Goal: Information Seeking & Learning: Learn about a topic

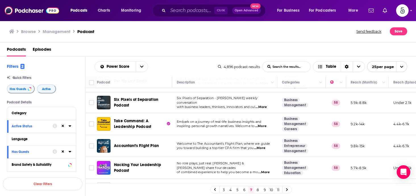
scroll to position [210, 0]
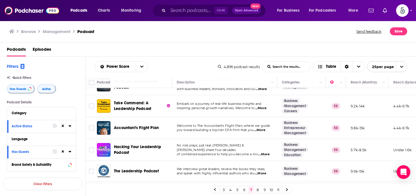
click at [264, 152] on span "...More" at bounding box center [263, 154] width 11 height 5
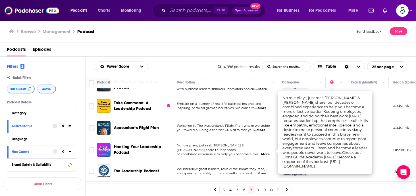
click at [264, 152] on span "...More" at bounding box center [263, 154] width 11 height 5
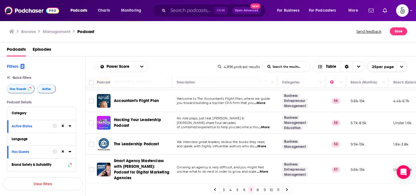
scroll to position [245, 0]
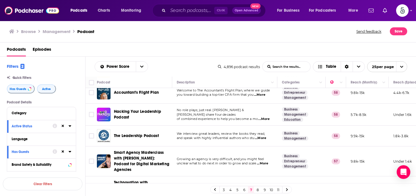
click at [265, 137] on span "...More" at bounding box center [260, 138] width 11 height 5
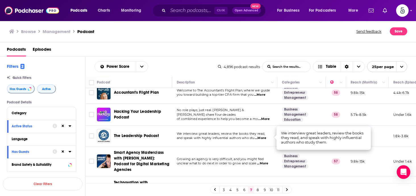
click at [265, 137] on span "...More" at bounding box center [260, 138] width 11 height 5
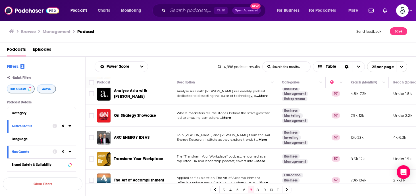
scroll to position [420, 0]
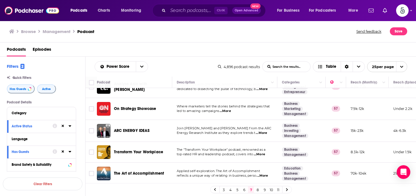
click at [262, 152] on span "...More" at bounding box center [259, 154] width 11 height 5
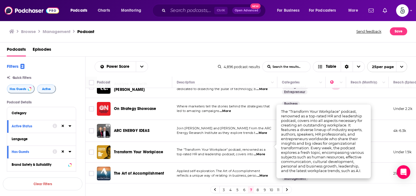
click at [262, 152] on span "...More" at bounding box center [259, 154] width 11 height 5
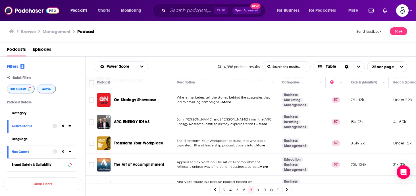
scroll to position [437, 0]
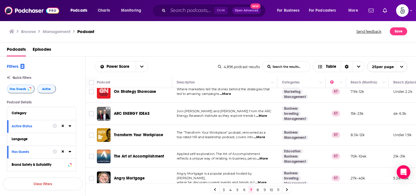
click at [264, 156] on span "...More" at bounding box center [262, 158] width 11 height 5
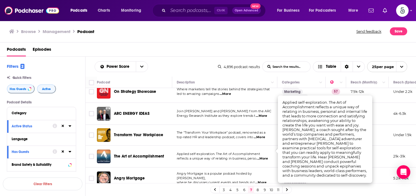
click at [264, 156] on span "...More" at bounding box center [262, 158] width 11 height 5
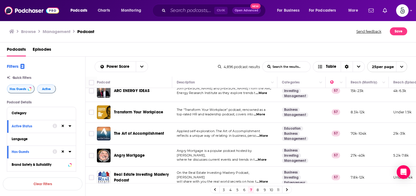
scroll to position [461, 0]
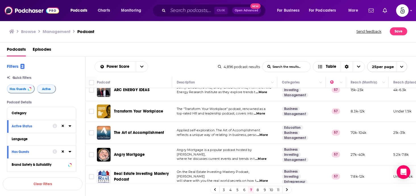
click at [257, 188] on link "8" at bounding box center [258, 189] width 6 height 7
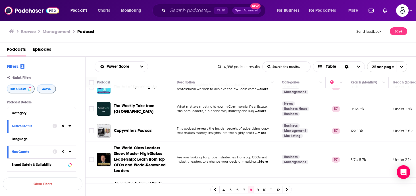
scroll to position [23, 0]
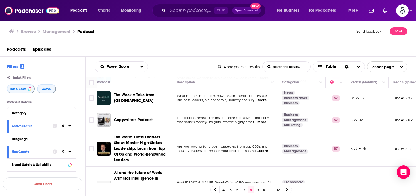
click at [265, 149] on span "...More" at bounding box center [262, 150] width 11 height 5
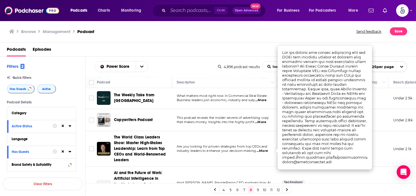
click at [265, 149] on span "...More" at bounding box center [262, 150] width 11 height 5
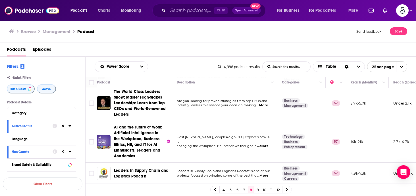
scroll to position [80, 0]
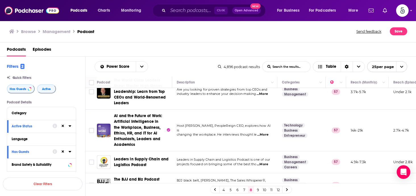
click at [264, 132] on span "...More" at bounding box center [262, 134] width 11 height 5
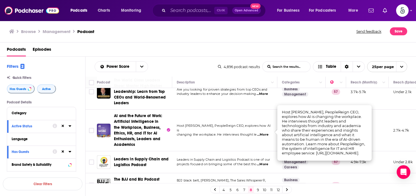
click at [261, 132] on span "...More" at bounding box center [262, 134] width 11 height 5
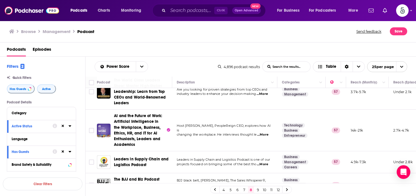
click at [261, 132] on span "...More" at bounding box center [262, 134] width 11 height 5
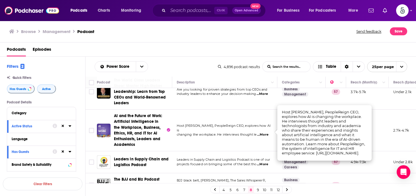
click at [261, 132] on span "...More" at bounding box center [262, 134] width 11 height 5
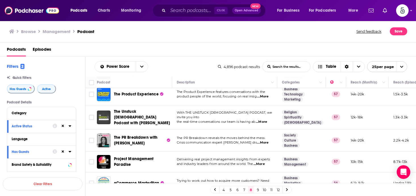
scroll to position [221, 0]
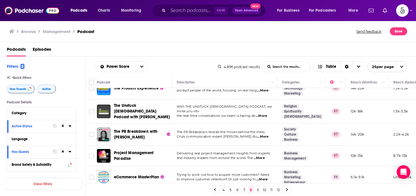
click at [265, 134] on span "...More" at bounding box center [262, 136] width 11 height 5
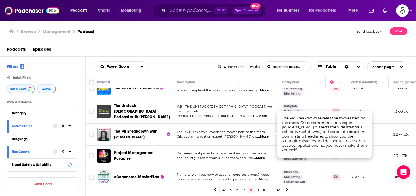
click at [265, 134] on span "...More" at bounding box center [262, 136] width 11 height 5
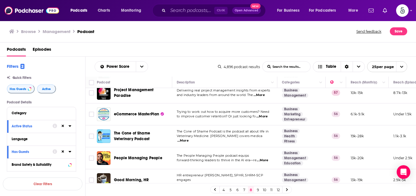
scroll to position [285, 0]
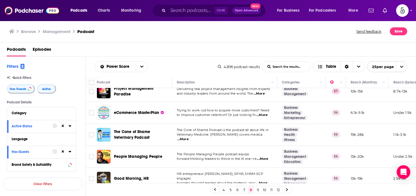
click at [265, 156] on span "...More" at bounding box center [262, 158] width 11 height 5
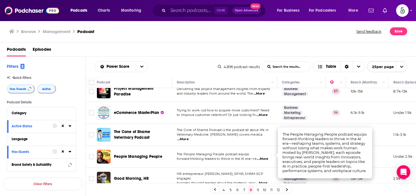
click at [265, 156] on span "...More" at bounding box center [262, 158] width 11 height 5
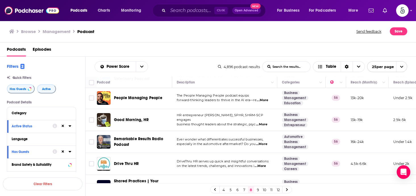
scroll to position [366, 0]
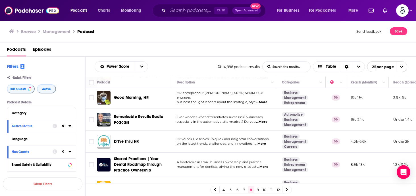
click at [263, 141] on span "...More" at bounding box center [260, 143] width 11 height 5
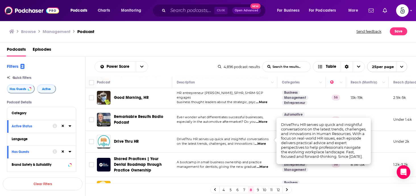
click at [263, 141] on span "...More" at bounding box center [260, 143] width 11 height 5
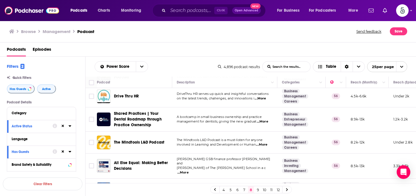
scroll to position [430, 0]
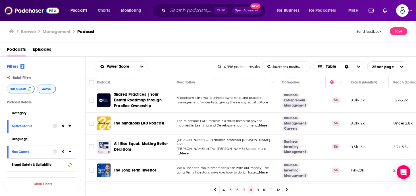
click at [189, 151] on span "...More" at bounding box center [182, 153] width 11 height 5
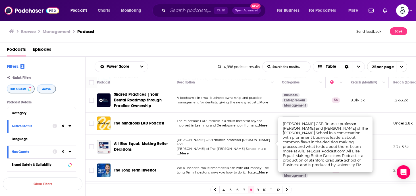
click at [189, 151] on span "...More" at bounding box center [182, 153] width 11 height 5
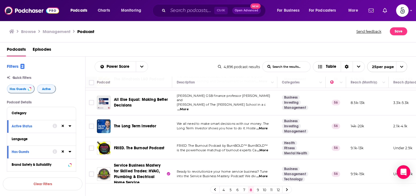
scroll to position [479, 0]
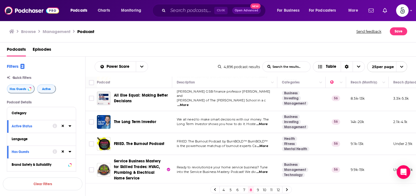
click at [266, 144] on span "...More" at bounding box center [262, 146] width 11 height 5
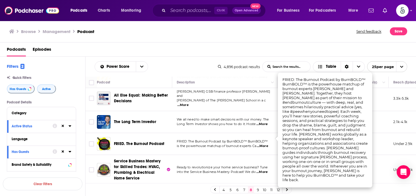
click at [266, 144] on span "...More" at bounding box center [262, 146] width 11 height 5
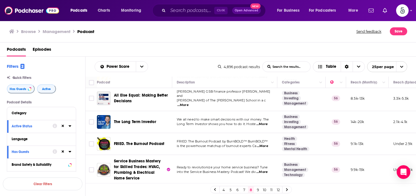
scroll to position [498, 0]
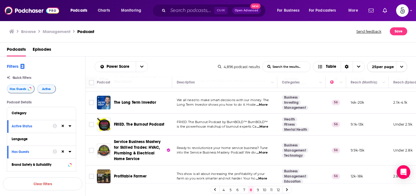
click at [257, 188] on link "9" at bounding box center [258, 189] width 6 height 7
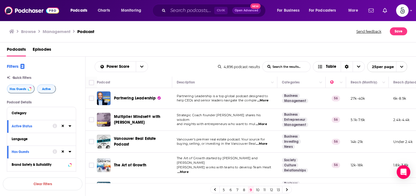
click at [264, 100] on span "...More" at bounding box center [262, 100] width 11 height 5
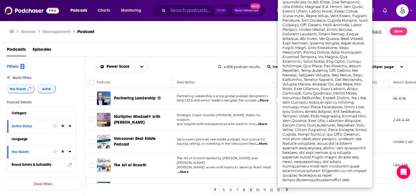
click at [264, 100] on span "...More" at bounding box center [262, 100] width 11 height 5
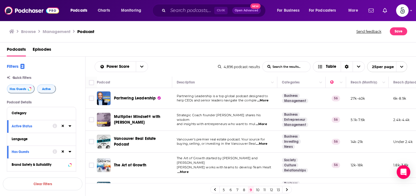
click at [263, 122] on span "...More" at bounding box center [261, 124] width 11 height 5
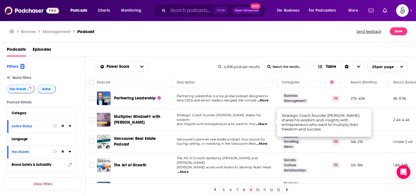
click at [263, 122] on span "...More" at bounding box center [261, 124] width 11 height 5
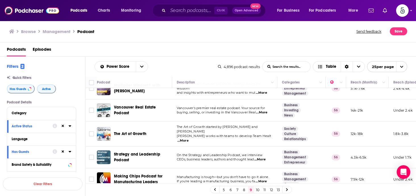
scroll to position [34, 0]
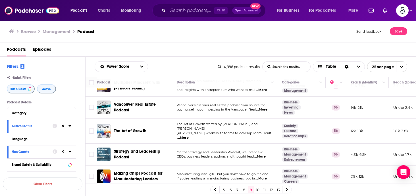
click at [264, 154] on span "...More" at bounding box center [259, 156] width 11 height 5
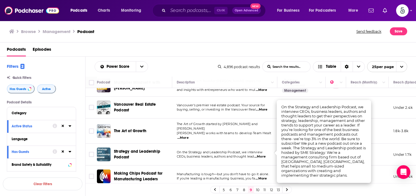
click at [264, 154] on span "...More" at bounding box center [259, 156] width 11 height 5
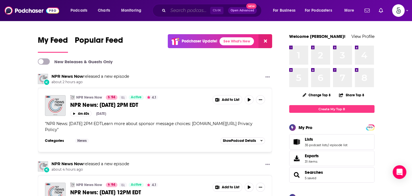
click at [178, 10] on input "Search podcasts, credits, & more..." at bounding box center [189, 10] width 42 height 9
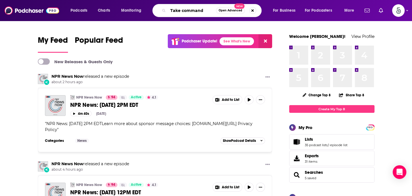
type input "Take command"
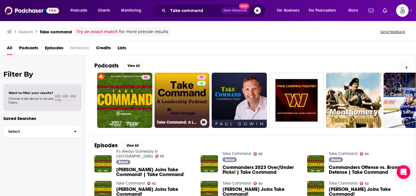
click at [174, 90] on link "58 Take Command: A Leadership Podcast" at bounding box center [182, 99] width 55 height 55
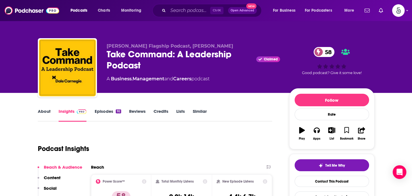
click at [107, 110] on link "Episodes 92" at bounding box center [107, 114] width 26 height 13
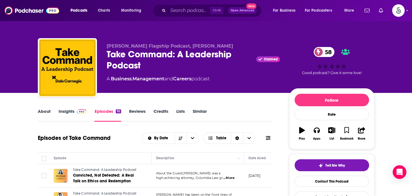
click at [63, 110] on link "Insights" at bounding box center [73, 114] width 28 height 13
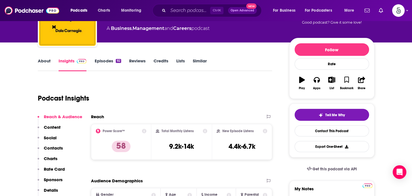
scroll to position [65, 0]
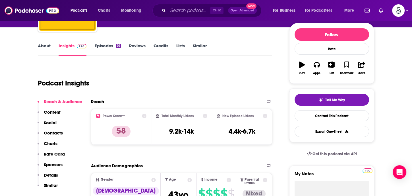
click at [54, 131] on p "Contacts" at bounding box center [53, 132] width 19 height 5
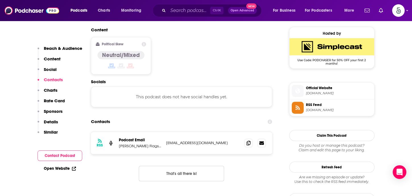
scroll to position [457, 0]
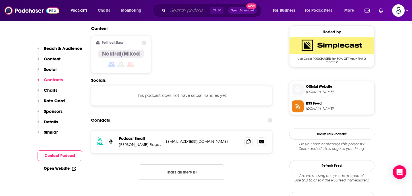
click at [190, 11] on input "Search podcasts, credits, & more..." at bounding box center [189, 10] width 42 height 9
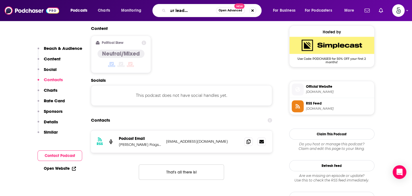
type input "hacking your leadership podcast"
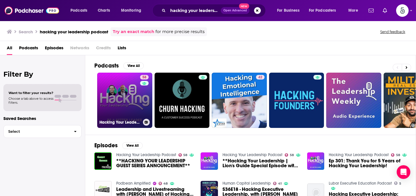
click at [111, 95] on link "58 Hacking Your Leadership Podcast" at bounding box center [124, 99] width 55 height 55
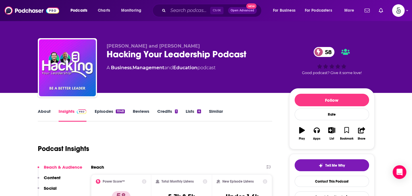
click at [104, 110] on link "Episodes 1048" at bounding box center [109, 114] width 30 height 13
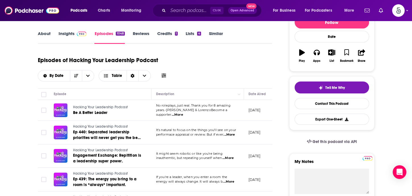
scroll to position [89, 0]
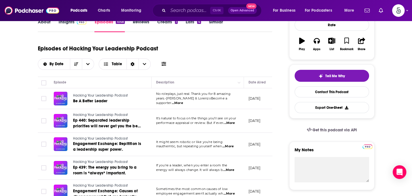
click at [231, 123] on span "...More" at bounding box center [228, 123] width 11 height 5
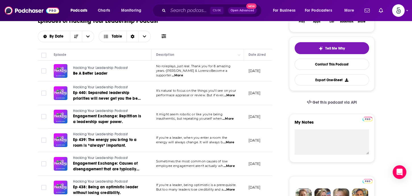
scroll to position [119, 0]
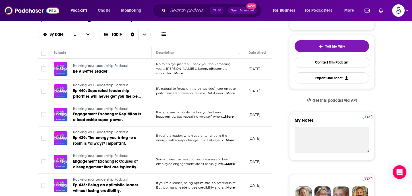
click at [229, 163] on span "...More" at bounding box center [228, 163] width 11 height 5
click at [230, 139] on span "...More" at bounding box center [228, 140] width 11 height 5
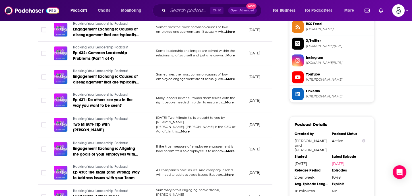
scroll to position [537, 0]
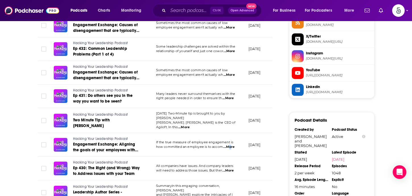
click at [227, 144] on span "...More" at bounding box center [228, 146] width 11 height 5
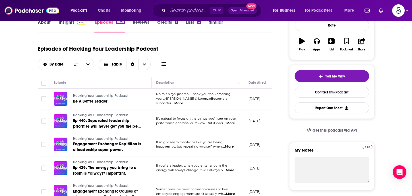
scroll to position [87, 0]
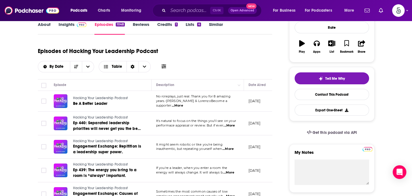
click at [183, 103] on span "...More" at bounding box center [177, 105] width 11 height 5
click at [231, 123] on span "...More" at bounding box center [228, 125] width 11 height 5
click at [231, 148] on span "...More" at bounding box center [227, 148] width 11 height 5
click at [230, 171] on span "...More" at bounding box center [228, 172] width 11 height 5
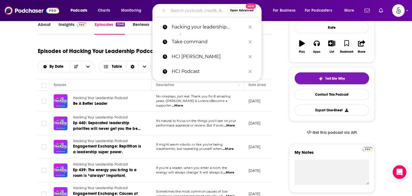
click at [187, 11] on input "Search podcasts, credits, & more..." at bounding box center [197, 10] width 59 height 9
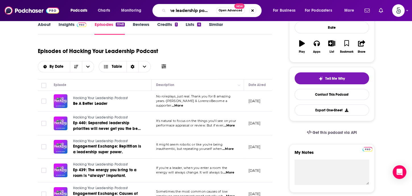
type input "The leadership podcast"
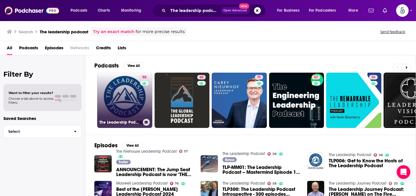
click at [126, 98] on link "58 The Leadership Podcast" at bounding box center [124, 99] width 55 height 55
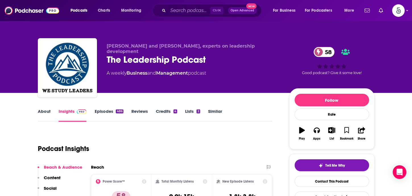
click at [109, 111] on link "Episodes 486" at bounding box center [108, 114] width 29 height 13
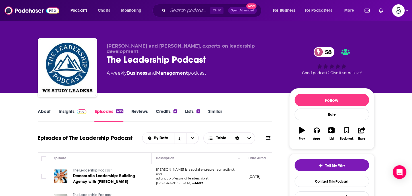
click at [60, 109] on link "Insights" at bounding box center [73, 114] width 28 height 13
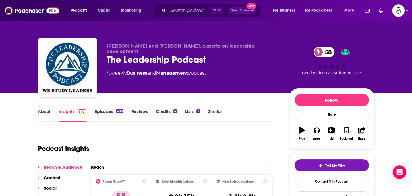
scroll to position [52, 0]
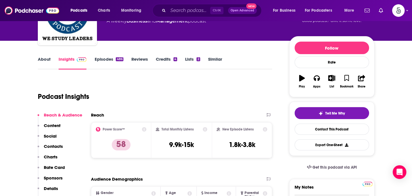
click at [56, 144] on p "Contacts" at bounding box center [53, 145] width 19 height 5
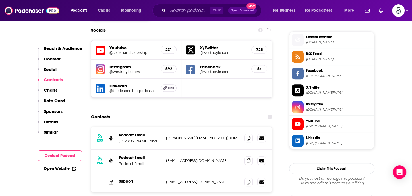
scroll to position [507, 0]
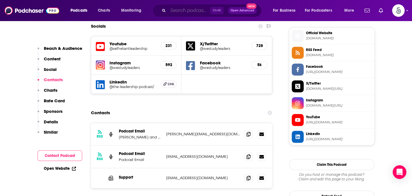
click at [181, 13] on input "Search podcasts, credits, & more..." at bounding box center [189, 10] width 42 height 9
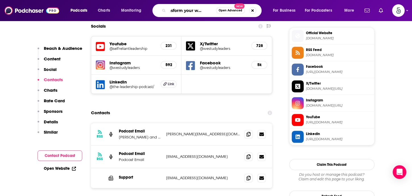
type input "Transform your workplace"
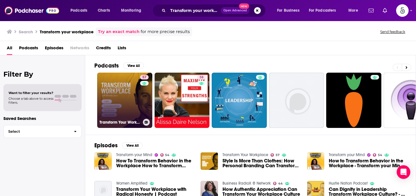
click at [127, 92] on link "57 Transform Your Workplace" at bounding box center [124, 99] width 55 height 55
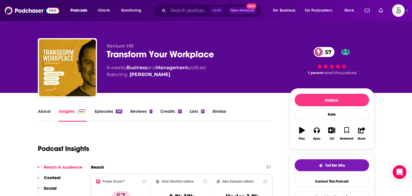
click at [101, 111] on link "Episodes 561" at bounding box center [108, 114] width 28 height 13
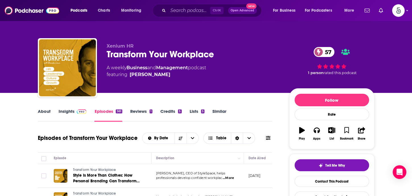
click at [43, 110] on link "About" at bounding box center [44, 114] width 13 height 13
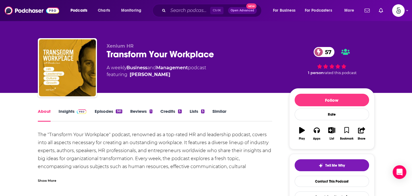
click at [45, 179] on div "Show More" at bounding box center [47, 179] width 18 height 5
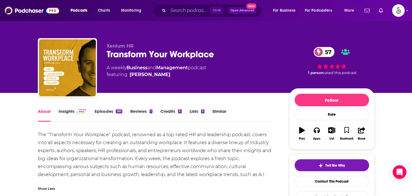
click at [66, 111] on link "Insights" at bounding box center [73, 114] width 28 height 13
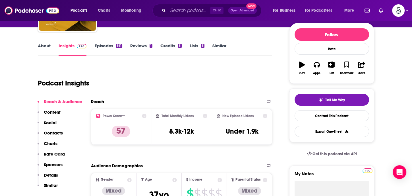
scroll to position [84, 0]
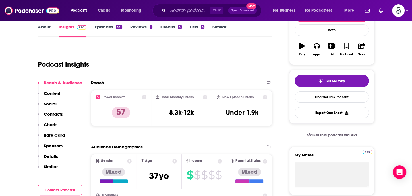
click at [45, 111] on p "Contacts" at bounding box center [53, 113] width 19 height 5
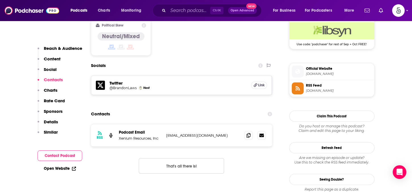
scroll to position [475, 0]
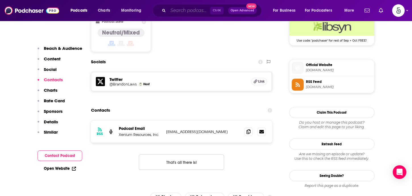
click at [190, 10] on input "Search podcasts, credits, & more..." at bounding box center [189, 10] width 42 height 9
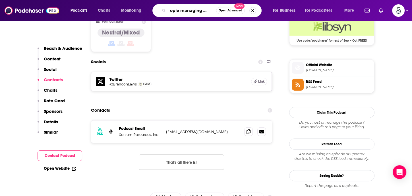
scroll to position [0, 9]
type input "People managing people"
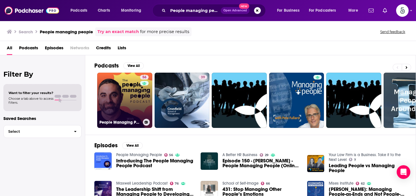
click at [117, 95] on link "56 People Managing People" at bounding box center [124, 99] width 55 height 55
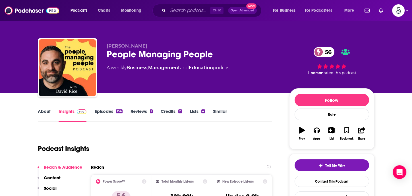
click at [107, 110] on link "Episodes 154" at bounding box center [108, 114] width 28 height 13
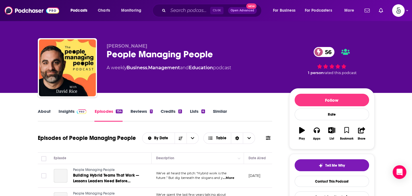
scroll to position [67, 0]
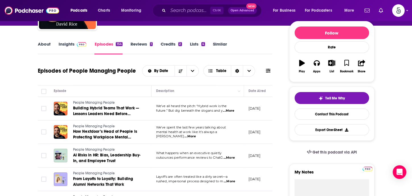
click at [231, 180] on span "...More" at bounding box center [229, 181] width 11 height 5
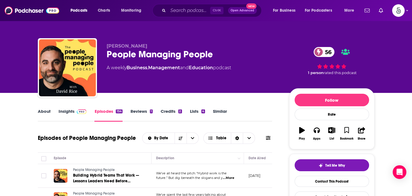
click at [66, 110] on link "Insights" at bounding box center [73, 114] width 28 height 13
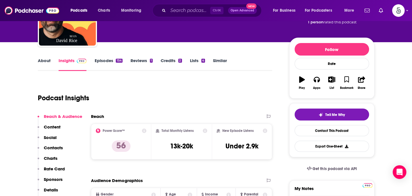
scroll to position [58, 0]
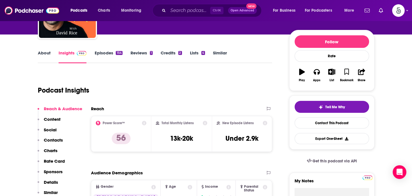
click at [46, 138] on p "Contacts" at bounding box center [53, 139] width 19 height 5
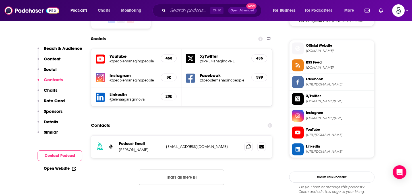
scroll to position [500, 0]
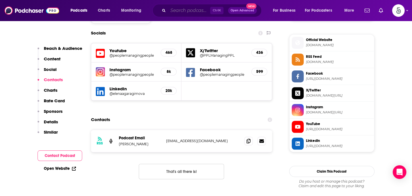
click at [182, 12] on input "Search podcasts, credits, & more..." at bounding box center [189, 10] width 42 height 9
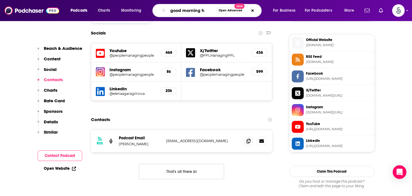
type input "good morning hr"
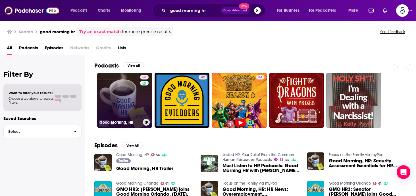
click at [128, 100] on link "56 Good Morning, HR" at bounding box center [124, 99] width 55 height 55
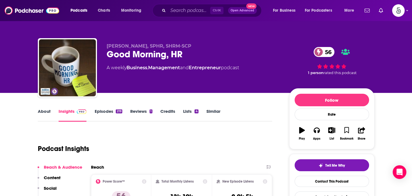
click at [104, 110] on link "Episodes 219" at bounding box center [108, 114] width 28 height 13
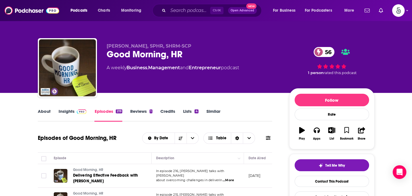
click at [69, 110] on link "Insights" at bounding box center [73, 114] width 28 height 13
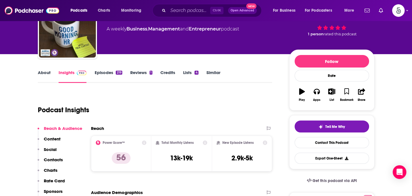
scroll to position [107, 0]
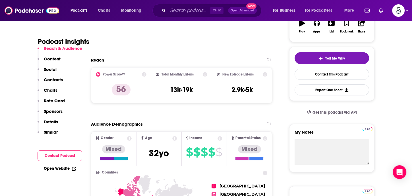
click at [55, 79] on p "Contacts" at bounding box center [53, 79] width 19 height 5
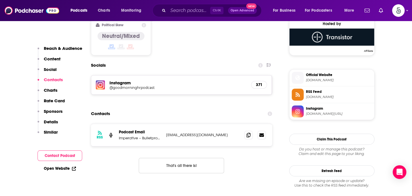
scroll to position [468, 0]
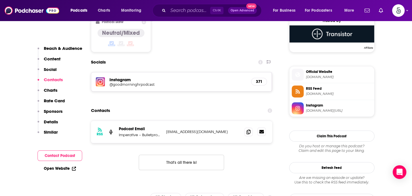
click at [261, 129] on icon at bounding box center [261, 131] width 5 height 5
click at [199, 11] on input "Search podcasts, credits, & more..." at bounding box center [189, 10] width 42 height 9
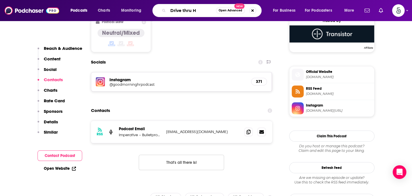
type input "Drive thru HR"
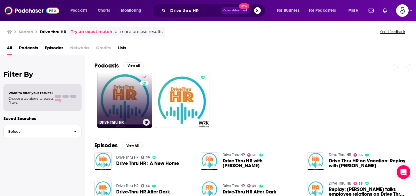
click at [128, 93] on link "56 Drive Thru HR" at bounding box center [124, 99] width 55 height 55
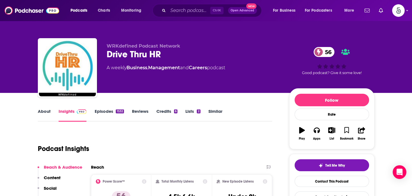
click at [42, 111] on link "About" at bounding box center [44, 114] width 13 height 13
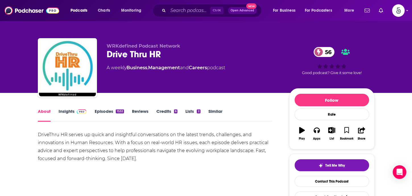
click at [42, 111] on link "About" at bounding box center [44, 114] width 13 height 13
click at [68, 111] on link "Insights" at bounding box center [73, 114] width 28 height 13
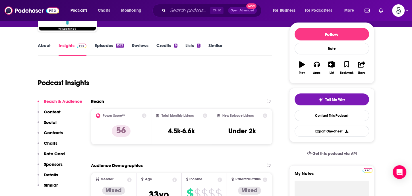
scroll to position [123, 0]
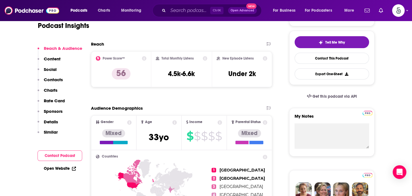
click at [47, 79] on p "Contacts" at bounding box center [53, 79] width 19 height 5
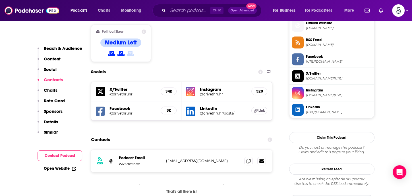
scroll to position [482, 0]
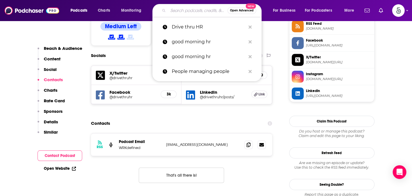
click at [193, 9] on input "Search podcasts, credits, & more..." at bounding box center [197, 10] width 59 height 9
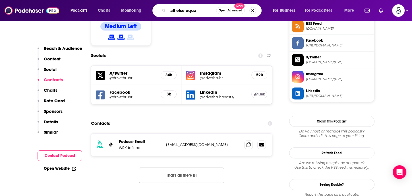
type input "all else equal"
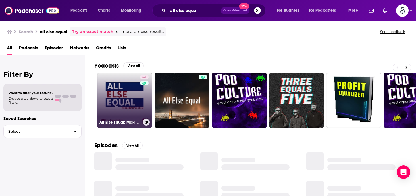
click at [128, 96] on link "56 All Else Equal: Making Better Decisions" at bounding box center [124, 99] width 55 height 55
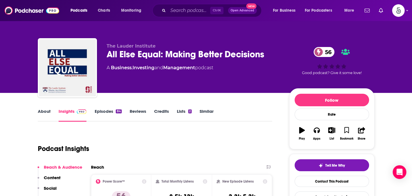
click at [107, 110] on link "Episodes 84" at bounding box center [107, 114] width 27 height 13
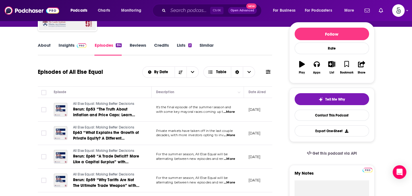
scroll to position [74, 0]
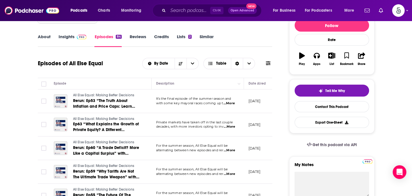
click at [232, 102] on span "...More" at bounding box center [228, 103] width 11 height 5
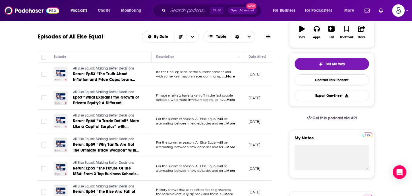
scroll to position [0, 0]
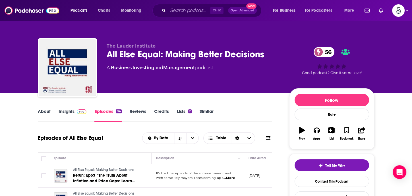
click at [43, 110] on link "About" at bounding box center [44, 114] width 13 height 13
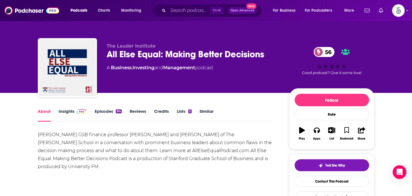
click at [67, 111] on link "Insights" at bounding box center [73, 114] width 28 height 13
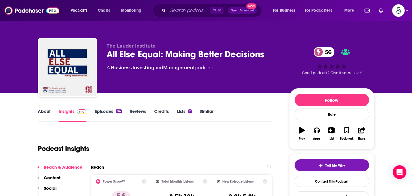
scroll to position [61, 0]
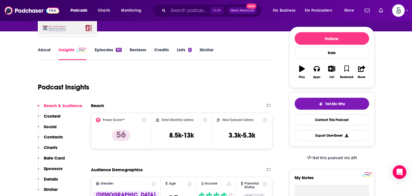
click at [49, 135] on p "Contacts" at bounding box center [53, 136] width 19 height 5
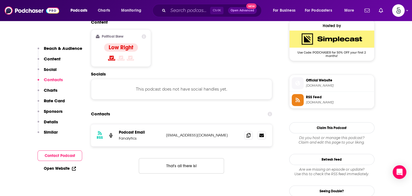
scroll to position [464, 0]
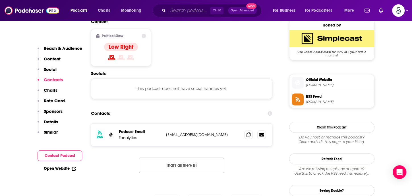
click at [197, 13] on input "Search podcasts, credits, & more..." at bounding box center [189, 10] width 42 height 9
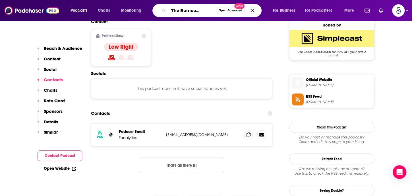
type input "FRIED The Burnout podcast"
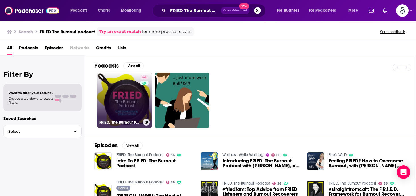
click at [133, 106] on link "56 FRIED. The Burnout Podcast" at bounding box center [124, 99] width 55 height 55
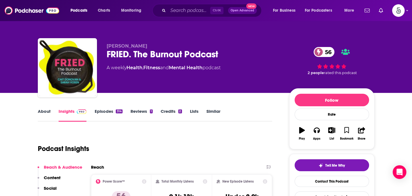
click at [62, 112] on link "Insights" at bounding box center [73, 114] width 28 height 13
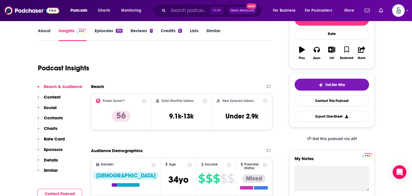
click at [45, 116] on p "Contacts" at bounding box center [53, 117] width 19 height 5
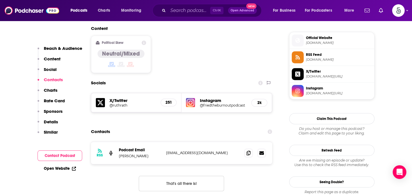
scroll to position [468, 0]
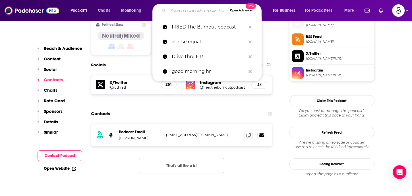
click at [173, 9] on input "Search podcasts, credits, & more..." at bounding box center [197, 10] width 59 height 9
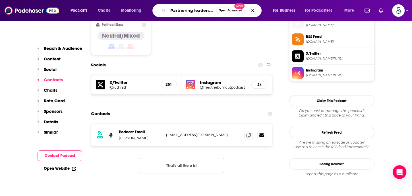
type input "Partnering leadership"
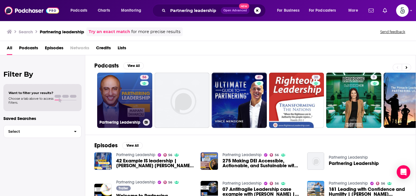
click at [113, 97] on link "56 Partnering Leadership" at bounding box center [124, 99] width 55 height 55
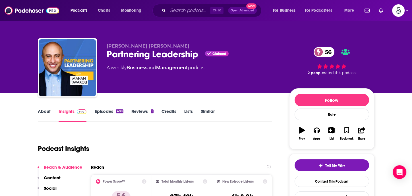
click at [106, 110] on link "Episodes 409" at bounding box center [108, 114] width 29 height 13
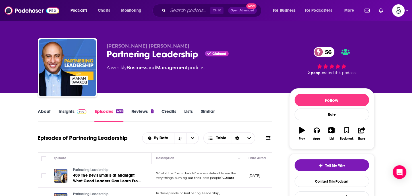
click at [63, 111] on link "Insights" at bounding box center [73, 114] width 28 height 13
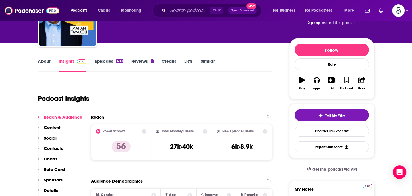
scroll to position [65, 0]
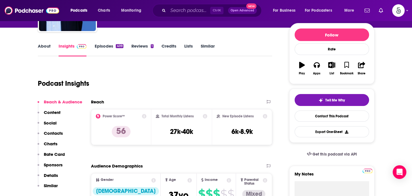
click at [47, 131] on p "Contacts" at bounding box center [53, 132] width 19 height 5
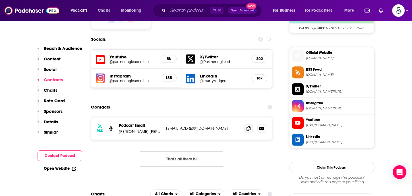
scroll to position [488, 0]
click at [179, 12] on input "Search podcasts, credits, & more..." at bounding box center [189, 10] width 42 height 9
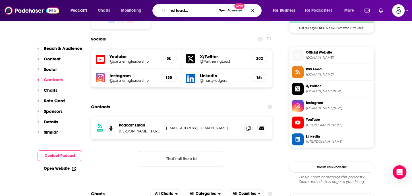
type input "Strategy and leadership podcasst"
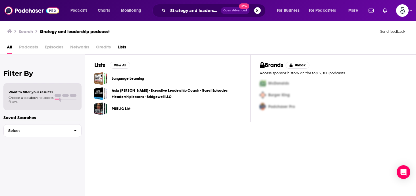
click at [256, 10] on button "Search podcasts, credits, & more..." at bounding box center [257, 10] width 7 height 7
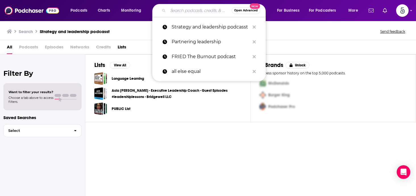
click at [182, 12] on input "Search podcasts, credits, & more..." at bounding box center [200, 10] width 64 height 9
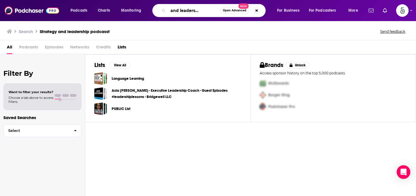
scroll to position [0, 20]
type input "strategy and leadership podcast"
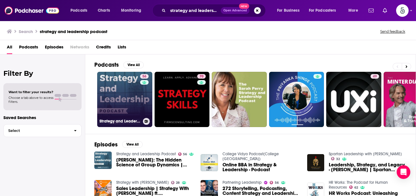
click at [118, 94] on link "56 Strategy and Leadership Podcast" at bounding box center [124, 99] width 55 height 55
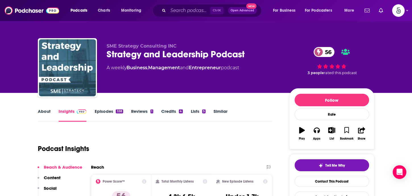
click at [106, 111] on link "Episodes 338" at bounding box center [108, 114] width 28 height 13
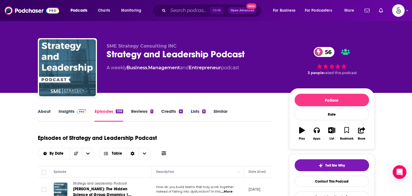
click at [45, 112] on link "About" at bounding box center [44, 114] width 13 height 13
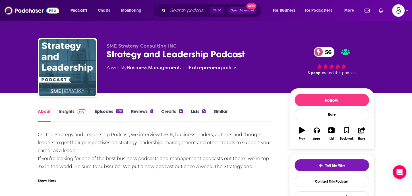
click at [45, 112] on link "About" at bounding box center [44, 114] width 13 height 13
click at [67, 111] on link "Insights" at bounding box center [73, 114] width 28 height 13
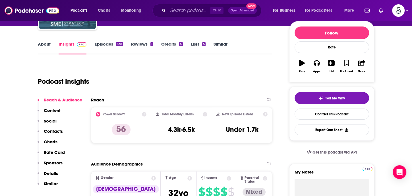
scroll to position [117, 0]
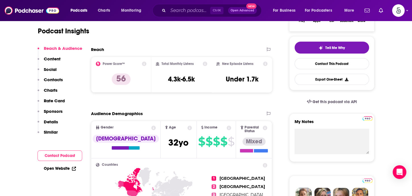
click at [56, 77] on p "Contacts" at bounding box center [53, 79] width 19 height 5
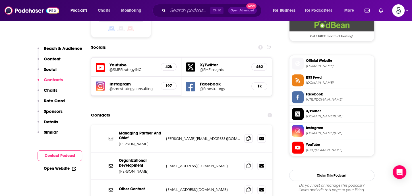
scroll to position [482, 0]
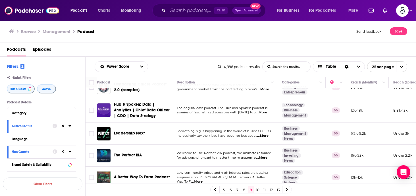
scroll to position [194, 0]
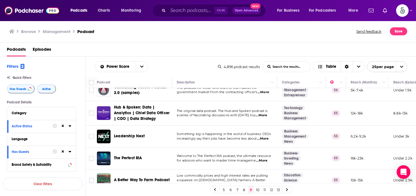
click at [264, 136] on span "...More" at bounding box center [262, 138] width 11 height 5
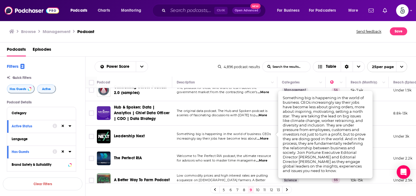
click at [264, 136] on span "...More" at bounding box center [262, 138] width 11 height 5
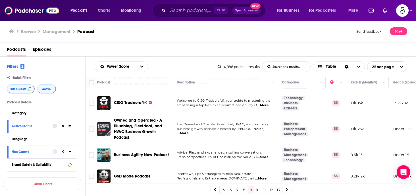
scroll to position [323, 0]
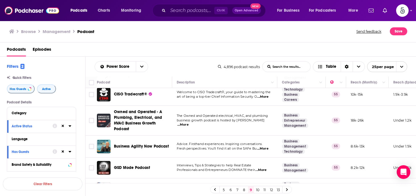
click at [266, 146] on span "...More" at bounding box center [262, 148] width 11 height 5
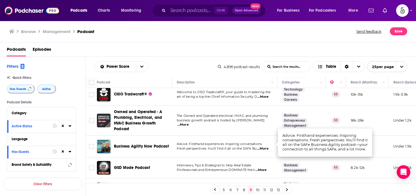
click at [266, 146] on span "...More" at bounding box center [262, 148] width 11 height 5
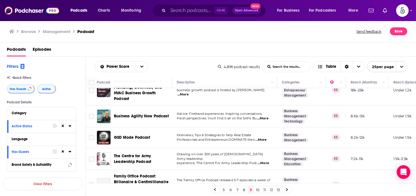
scroll to position [357, 0]
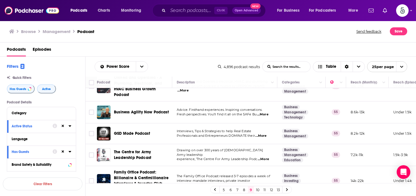
click at [265, 133] on span "...More" at bounding box center [260, 135] width 11 height 5
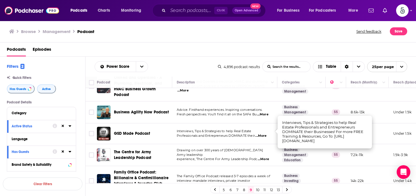
click at [265, 133] on span "...More" at bounding box center [260, 135] width 11 height 5
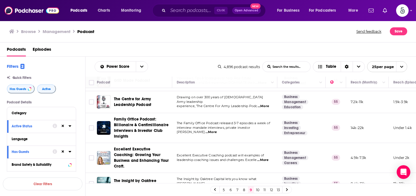
scroll to position [414, 0]
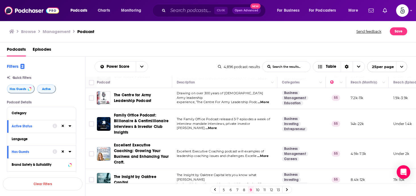
click at [266, 154] on span "...More" at bounding box center [262, 156] width 11 height 5
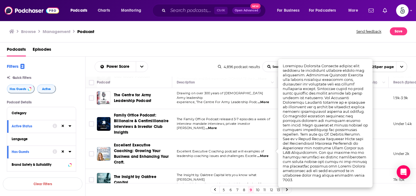
click at [266, 154] on span "...More" at bounding box center [262, 156] width 11 height 5
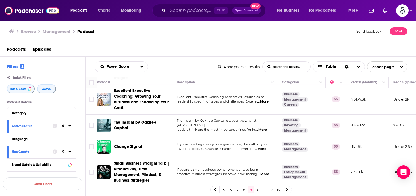
scroll to position [471, 0]
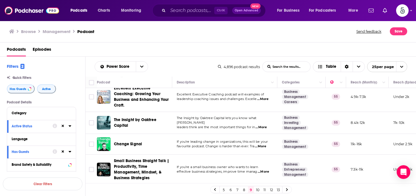
click at [264, 144] on span "...More" at bounding box center [260, 146] width 11 height 5
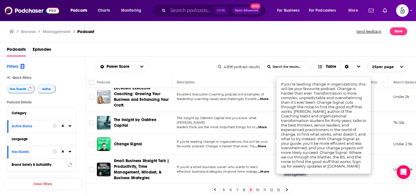
click at [264, 144] on span "...More" at bounding box center [260, 146] width 11 height 5
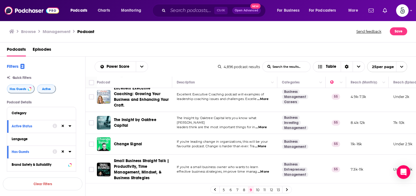
scroll to position [492, 0]
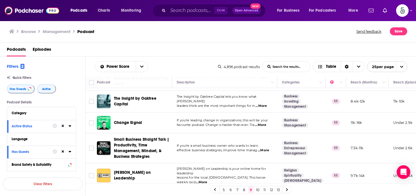
click at [257, 188] on link "10" at bounding box center [258, 189] width 6 height 7
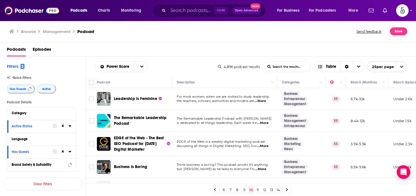
click at [264, 99] on span "...More" at bounding box center [260, 101] width 11 height 5
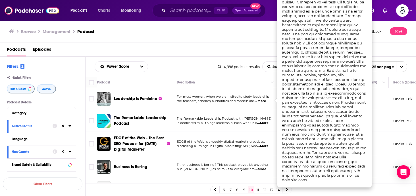
click at [264, 99] on span "...More" at bounding box center [260, 101] width 11 height 5
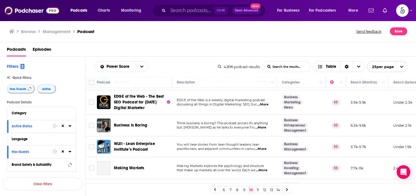
scroll to position [43, 0]
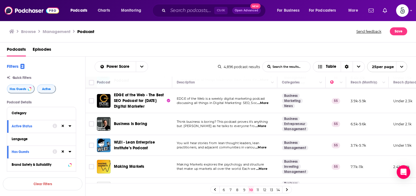
click at [265, 126] on span "...More" at bounding box center [260, 126] width 11 height 5
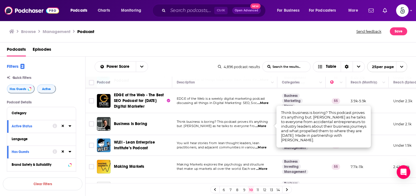
click at [265, 126] on span "...More" at bounding box center [260, 126] width 11 height 5
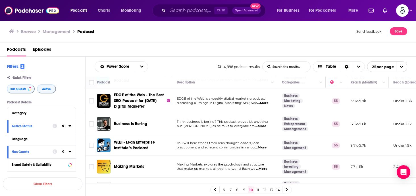
click at [265, 146] on span "...More" at bounding box center [260, 147] width 11 height 5
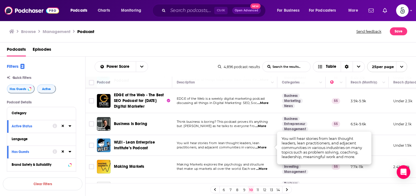
click at [265, 146] on span "...More" at bounding box center [260, 147] width 11 height 5
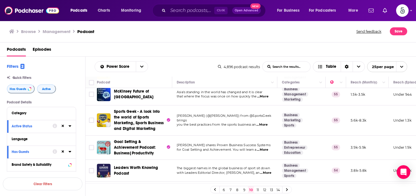
scroll to position [140, 0]
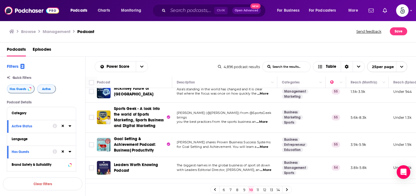
click at [264, 146] on span "...More" at bounding box center [262, 146] width 11 height 5
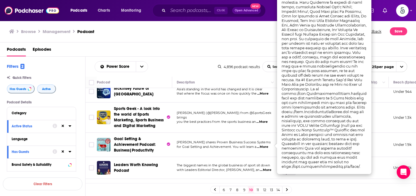
click at [264, 146] on span "...More" at bounding box center [262, 146] width 11 height 5
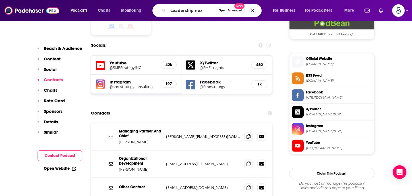
type input "Leadership next"
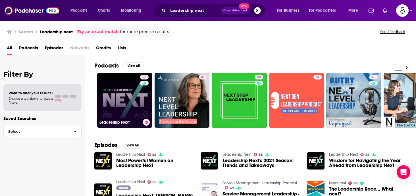
click at [115, 101] on link "55 Leadership Next" at bounding box center [124, 99] width 55 height 55
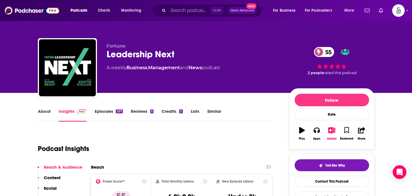
click at [107, 111] on link "Episodes 237" at bounding box center [108, 114] width 28 height 13
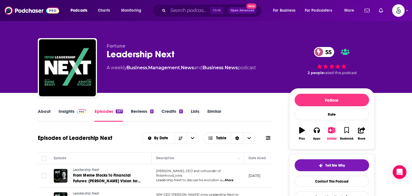
click at [44, 110] on link "About" at bounding box center [44, 114] width 13 height 13
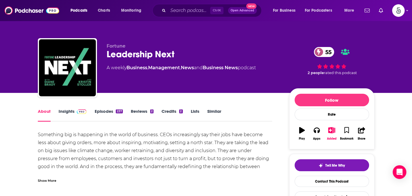
click at [44, 110] on link "About" at bounding box center [44, 114] width 13 height 13
click at [99, 111] on link "Episodes 237" at bounding box center [108, 114] width 28 height 13
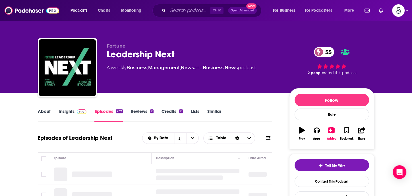
click at [65, 112] on link "Insights" at bounding box center [73, 114] width 28 height 13
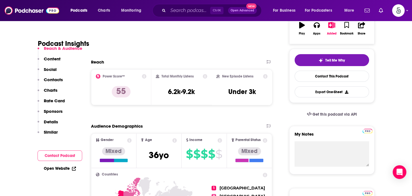
scroll to position [121, 0]
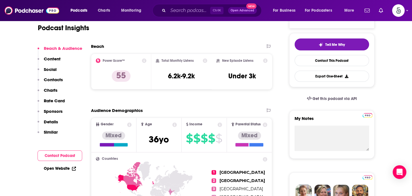
click at [51, 78] on p "Contacts" at bounding box center [53, 79] width 19 height 5
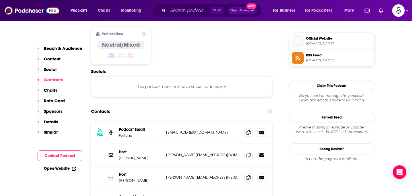
scroll to position [451, 0]
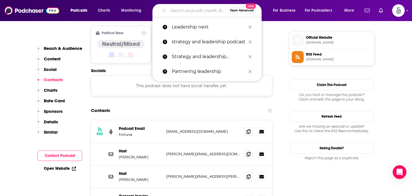
click at [179, 11] on input "Search podcasts, credits, & more..." at bounding box center [197, 10] width 59 height 9
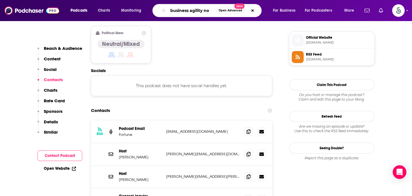
type input "business agility now"
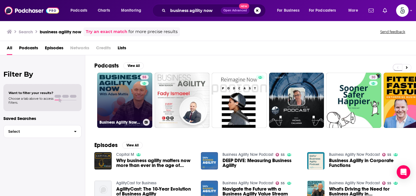
click at [115, 96] on link "55 Business Agility Now Podcast" at bounding box center [124, 99] width 55 height 55
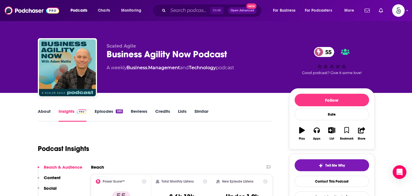
click at [107, 111] on link "Episodes 265" at bounding box center [108, 114] width 28 height 13
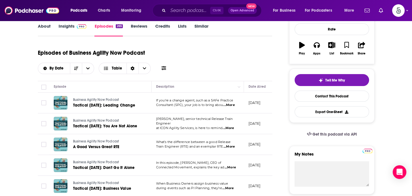
scroll to position [84, 0]
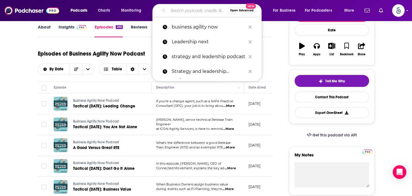
click at [196, 12] on input "Search podcasts, credits, & more..." at bounding box center [197, 10] width 59 height 9
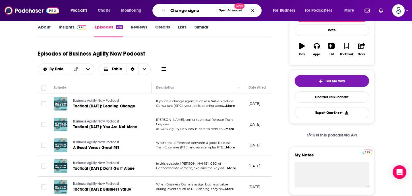
type input "Change signal"
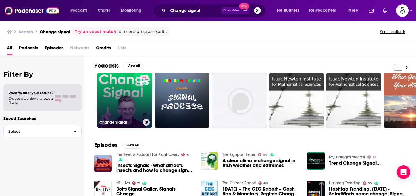
click at [120, 101] on link "55 Change Signal" at bounding box center [124, 99] width 55 height 55
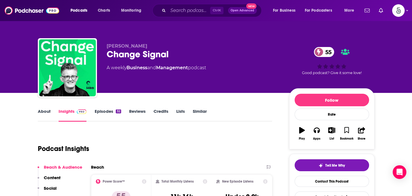
click at [102, 109] on link "Episodes 32" at bounding box center [107, 114] width 26 height 13
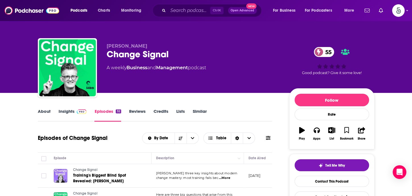
click at [44, 111] on link "About" at bounding box center [44, 114] width 13 height 13
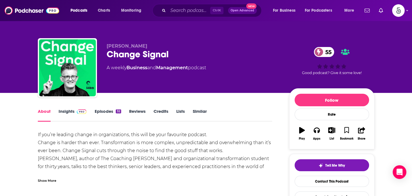
click at [44, 111] on link "About" at bounding box center [44, 114] width 13 height 13
click at [68, 110] on link "Insights" at bounding box center [73, 114] width 28 height 13
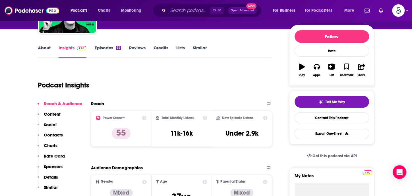
scroll to position [67, 0]
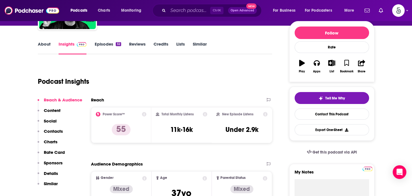
click at [47, 130] on p "Contacts" at bounding box center [53, 130] width 19 height 5
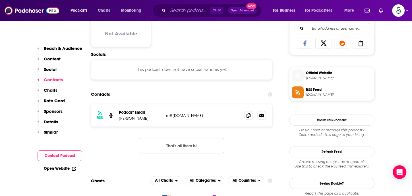
scroll to position [380, 0]
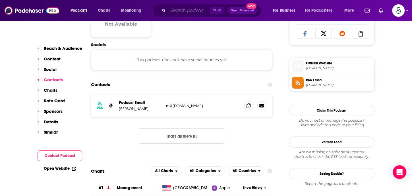
click at [172, 9] on input "Search podcasts, credits, & more..." at bounding box center [189, 10] width 42 height 9
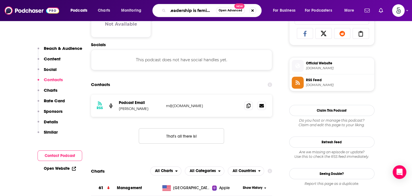
type input "Leadership is feminine"
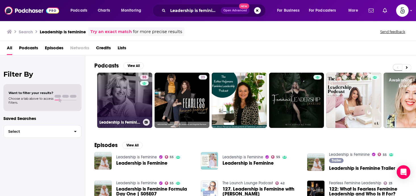
click at [124, 88] on link "55 Leadership is Feminine" at bounding box center [124, 99] width 55 height 55
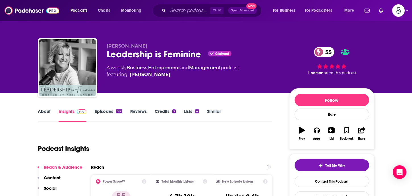
click at [103, 111] on link "Episodes 512" at bounding box center [108, 114] width 28 height 13
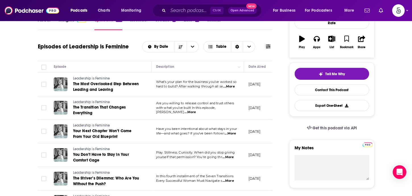
scroll to position [92, 0]
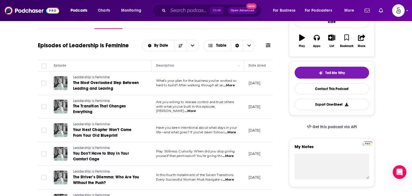
click at [230, 86] on span "...More" at bounding box center [228, 85] width 11 height 5
click at [196, 109] on span "...More" at bounding box center [189, 111] width 11 height 5
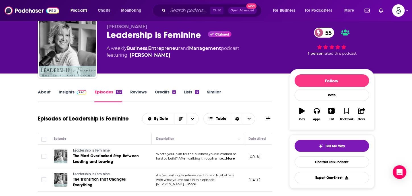
scroll to position [0, 0]
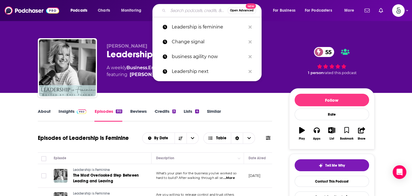
click at [186, 12] on input "Search podcasts, credits, & more..." at bounding box center [197, 10] width 59 height 9
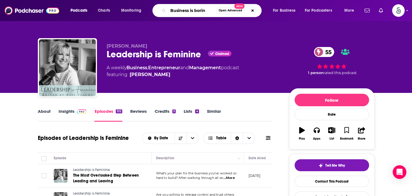
type input "Business is boring"
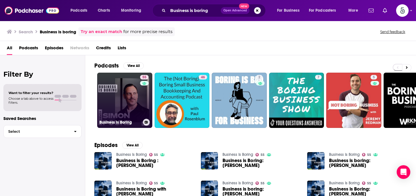
click at [125, 90] on link "55 Business Is Boring" at bounding box center [124, 99] width 55 height 55
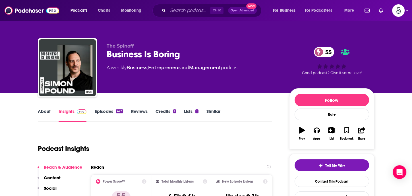
click at [108, 110] on link "Episodes 423" at bounding box center [108, 114] width 28 height 13
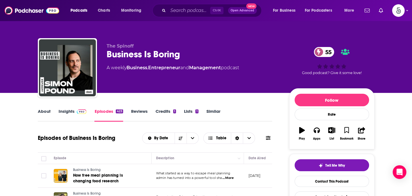
click at [68, 111] on link "Insights" at bounding box center [73, 114] width 28 height 13
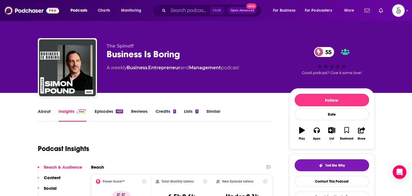
scroll to position [39, 0]
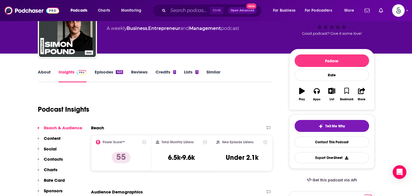
click at [55, 158] on p "Contacts" at bounding box center [53, 158] width 19 height 5
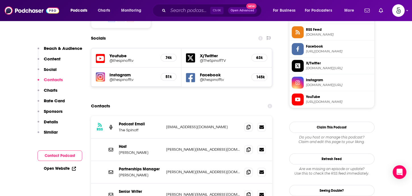
scroll to position [482, 0]
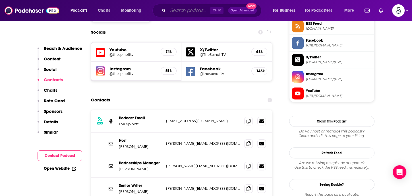
click at [180, 12] on input "Search podcasts, credits, & more..." at bounding box center [189, 10] width 42 height 9
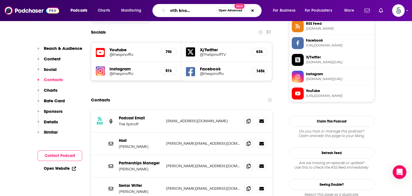
type input "Leaders worth knowing podcast"
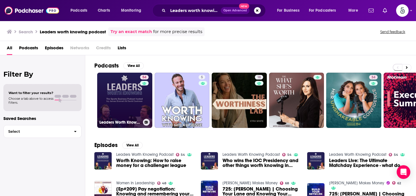
click at [117, 94] on link "54 Leaders Worth Knowing Podcast" at bounding box center [124, 99] width 55 height 55
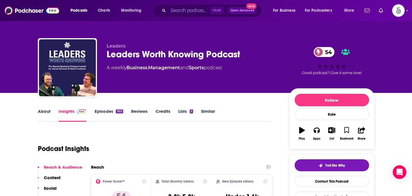
click at [46, 110] on link "About" at bounding box center [44, 114] width 13 height 13
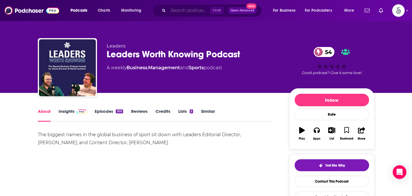
click at [179, 12] on input "Search podcasts, credits, & more..." at bounding box center [189, 10] width 42 height 9
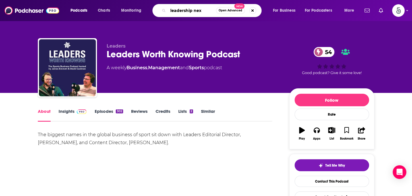
type input "leadership next"
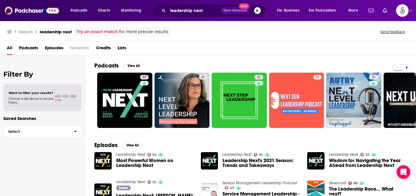
click at [258, 9] on button "Search podcasts, credits, & more..." at bounding box center [257, 10] width 7 height 7
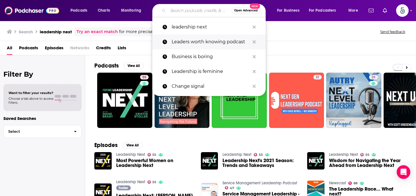
click at [201, 40] on p "Leaders worth knowing podcast" at bounding box center [211, 41] width 78 height 15
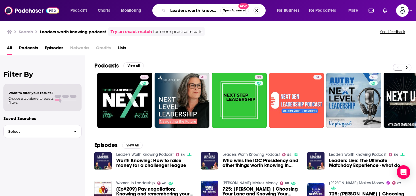
click at [215, 10] on input "Leaders worth knowing podcast" at bounding box center [194, 10] width 52 height 9
click at [217, 11] on input "Leaders worth knowing podcast" at bounding box center [194, 10] width 52 height 9
click at [208, 8] on input "g podcast" at bounding box center [194, 10] width 52 height 9
type input "g"
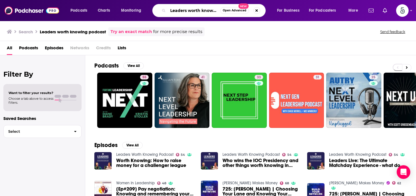
scroll to position [0, 2]
type input "Leaders worth knowing"
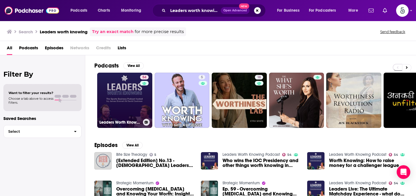
click at [133, 90] on link "54 Leaders Worth Knowing Podcast" at bounding box center [124, 99] width 55 height 55
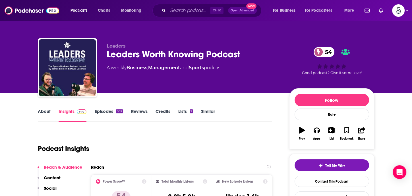
click at [66, 111] on link "Insights" at bounding box center [73, 114] width 28 height 13
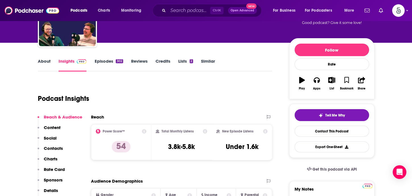
scroll to position [58, 0]
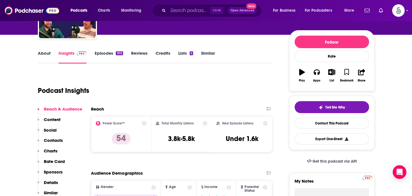
click at [51, 138] on p "Contacts" at bounding box center [53, 139] width 19 height 5
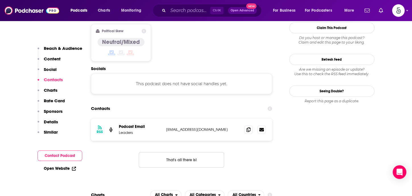
scroll to position [464, 0]
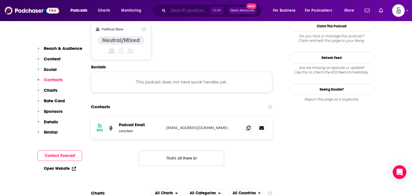
click at [198, 11] on input "Search podcasts, credits, & more..." at bounding box center [189, 10] width 42 height 9
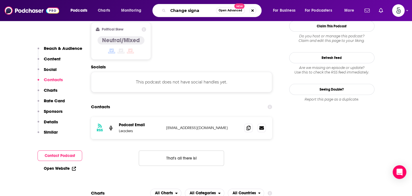
type input "Change signal"
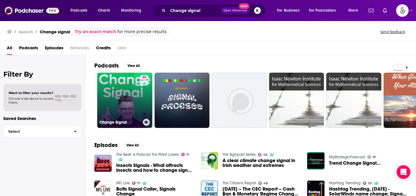
click at [118, 105] on link "55 Change Signal" at bounding box center [124, 99] width 55 height 55
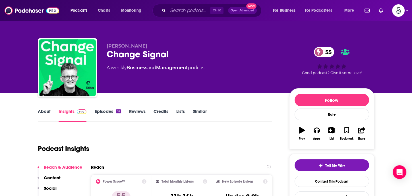
click at [69, 110] on link "Insights" at bounding box center [73, 114] width 28 height 13
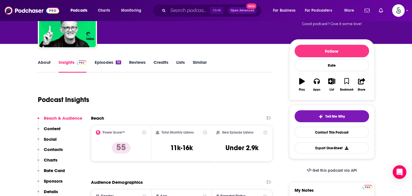
scroll to position [67, 0]
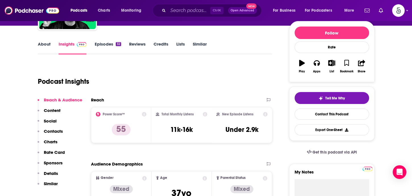
click at [56, 130] on p "Contacts" at bounding box center [53, 130] width 19 height 5
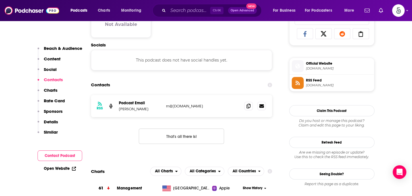
scroll to position [380, 0]
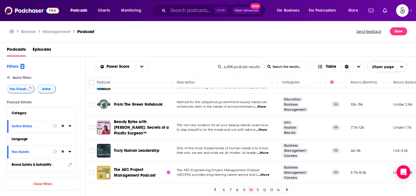
scroll to position [335, 0]
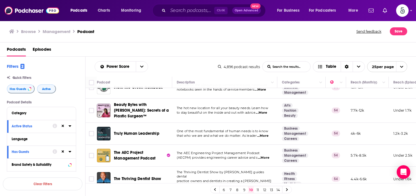
click at [267, 133] on span "...More" at bounding box center [262, 135] width 11 height 5
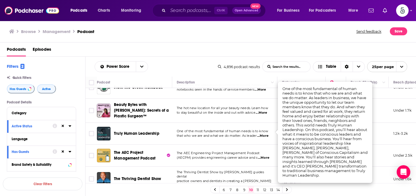
click at [267, 133] on span "...More" at bounding box center [262, 135] width 11 height 5
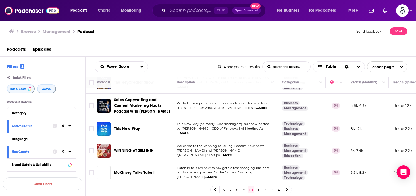
scroll to position [456, 0]
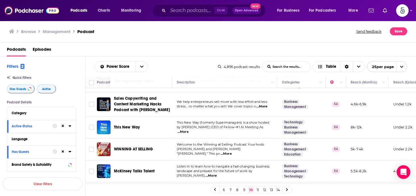
click at [189, 129] on span "...More" at bounding box center [182, 131] width 11 height 5
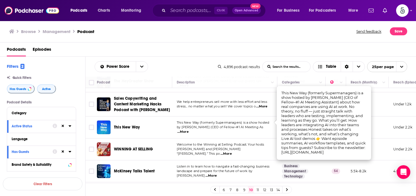
click at [189, 129] on span "...More" at bounding box center [182, 131] width 11 height 5
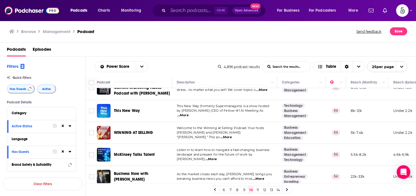
scroll to position [473, 0]
click at [258, 188] on link "11" at bounding box center [258, 189] width 6 height 7
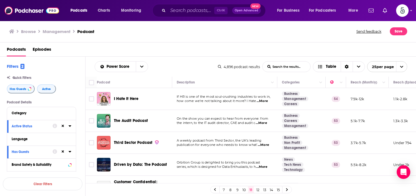
click at [267, 144] on span "...More" at bounding box center [263, 144] width 11 height 5
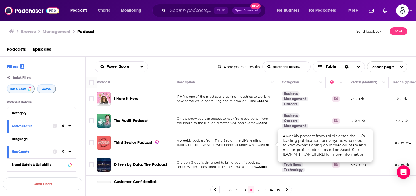
click at [267, 144] on span "...More" at bounding box center [263, 144] width 11 height 5
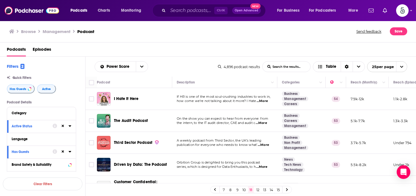
click at [264, 166] on span "...More" at bounding box center [261, 166] width 11 height 5
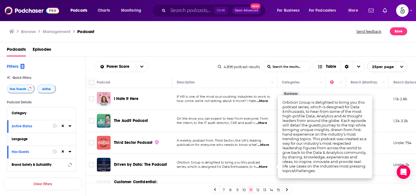
click at [264, 165] on span "...More" at bounding box center [261, 166] width 11 height 5
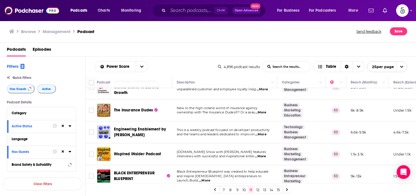
scroll to position [107, 0]
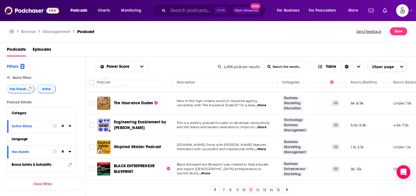
click at [262, 149] on span "...More" at bounding box center [260, 149] width 11 height 5
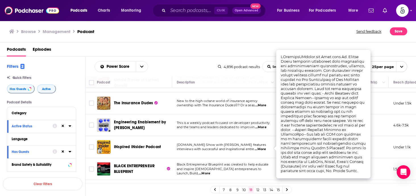
click at [262, 149] on span "...More" at bounding box center [260, 149] width 11 height 5
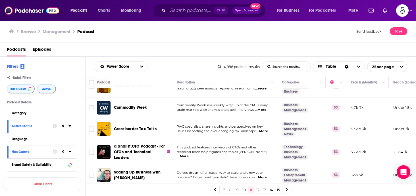
scroll to position [470, 0]
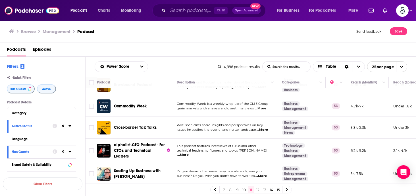
click at [262, 173] on span "...More" at bounding box center [261, 175] width 11 height 5
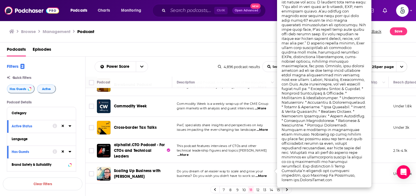
click at [262, 173] on span "...More" at bounding box center [261, 175] width 11 height 5
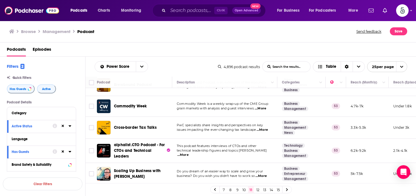
click at [257, 190] on link "12" at bounding box center [258, 189] width 6 height 7
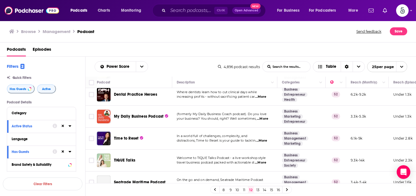
scroll to position [280, 0]
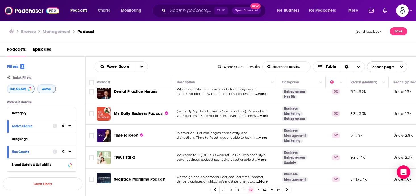
click at [264, 135] on span "...More" at bounding box center [261, 137] width 11 height 5
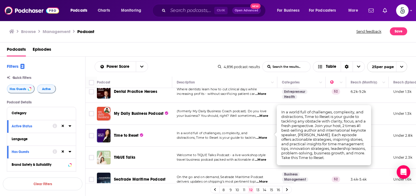
click at [264, 135] on span "...More" at bounding box center [261, 137] width 11 height 5
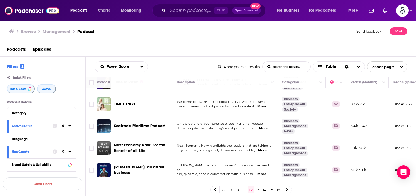
scroll to position [342, 0]
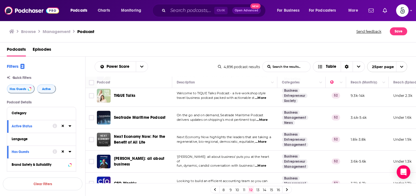
click at [264, 163] on span "...More" at bounding box center [260, 165] width 11 height 5
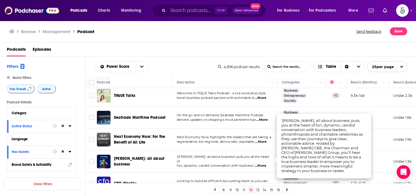
click at [264, 163] on span "...More" at bounding box center [260, 165] width 11 height 5
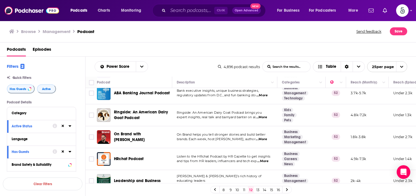
scroll to position [462, 0]
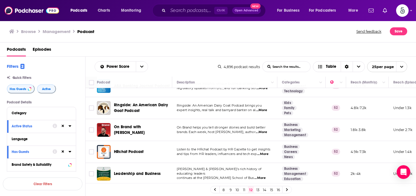
click at [264, 152] on span "...More" at bounding box center [262, 154] width 11 height 5
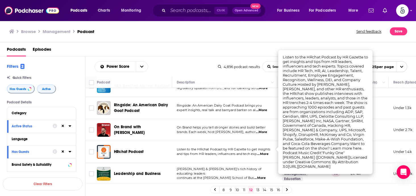
click at [264, 152] on span "...More" at bounding box center [262, 154] width 11 height 5
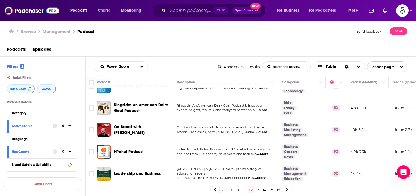
click at [264, 175] on span "...More" at bounding box center [259, 177] width 11 height 5
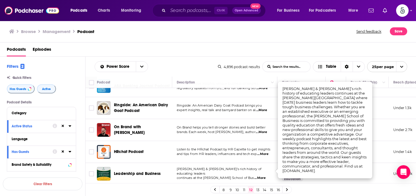
click at [265, 175] on span "...More" at bounding box center [259, 177] width 11 height 5
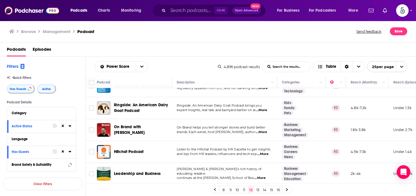
click at [258, 188] on link "13" at bounding box center [258, 189] width 6 height 7
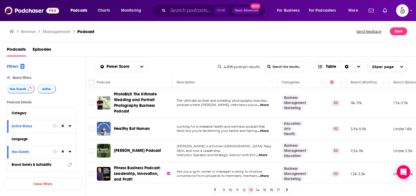
click at [264, 153] on span "...More" at bounding box center [261, 155] width 11 height 5
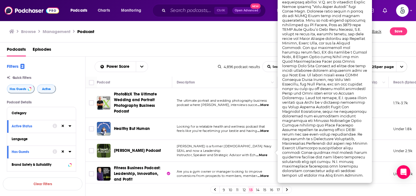
click at [264, 153] on span "...More" at bounding box center [261, 155] width 11 height 5
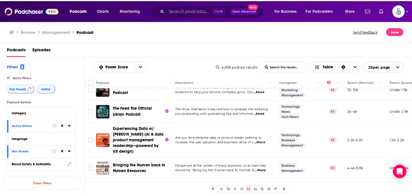
scroll to position [149, 0]
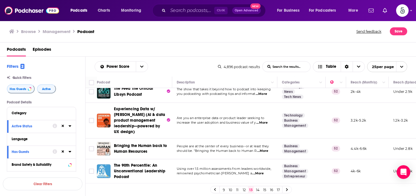
click at [263, 150] on span "...More" at bounding box center [262, 150] width 11 height 5
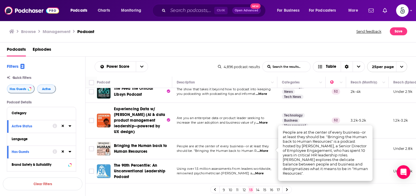
click at [263, 150] on span "...More" at bounding box center [262, 150] width 11 height 5
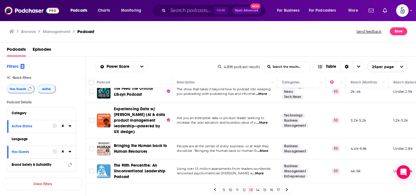
click at [264, 173] on span "...More" at bounding box center [257, 173] width 11 height 5
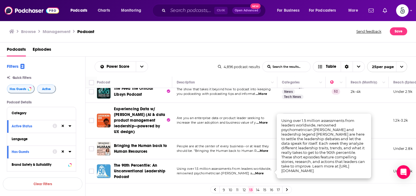
click at [264, 173] on span "...More" at bounding box center [257, 173] width 11 height 5
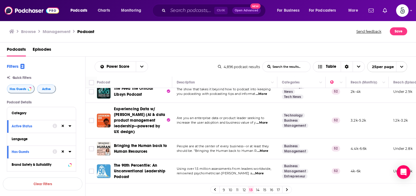
click at [264, 173] on span "...More" at bounding box center [257, 173] width 11 height 5
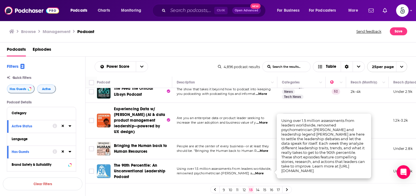
click at [264, 173] on span "...More" at bounding box center [257, 173] width 11 height 5
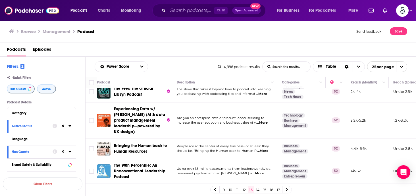
click at [267, 149] on span "...More" at bounding box center [262, 150] width 11 height 5
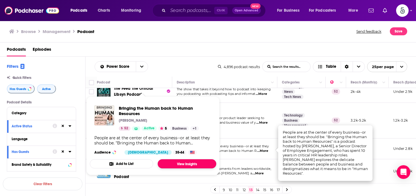
click at [176, 163] on link "View Insights" at bounding box center [187, 163] width 59 height 9
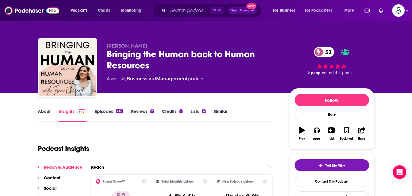
click at [105, 109] on link "Episodes 246" at bounding box center [108, 114] width 28 height 13
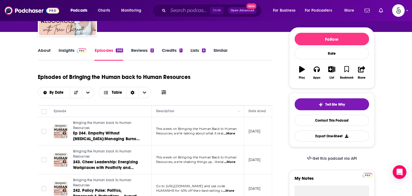
scroll to position [89, 0]
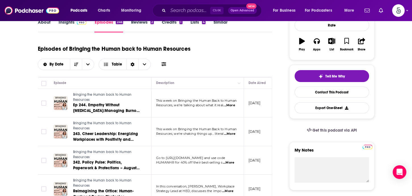
click at [231, 105] on span "...More" at bounding box center [228, 105] width 11 height 5
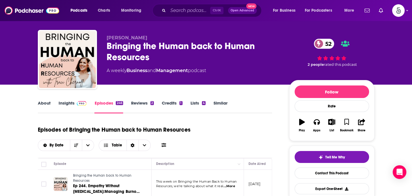
scroll to position [0, 0]
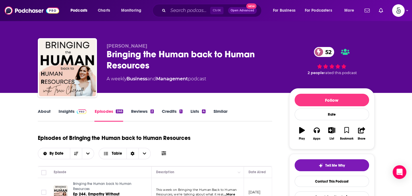
click at [66, 109] on link "Insights" at bounding box center [73, 114] width 28 height 13
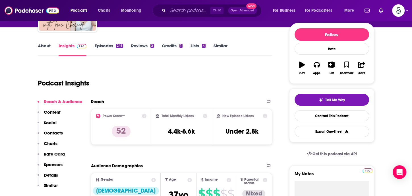
scroll to position [77, 0]
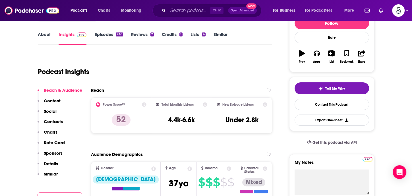
click at [49, 122] on p "Contacts" at bounding box center [53, 121] width 19 height 5
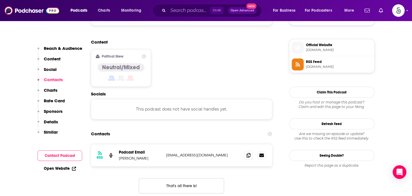
scroll to position [457, 0]
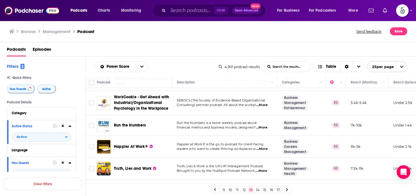
scroll to position [272, 0]
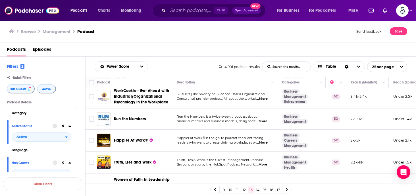
click at [262, 140] on span "...More" at bounding box center [261, 142] width 11 height 5
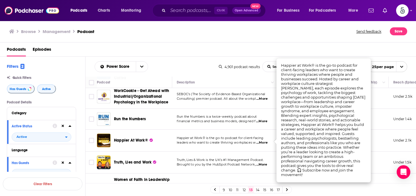
click at [262, 141] on span "...More" at bounding box center [261, 142] width 11 height 5
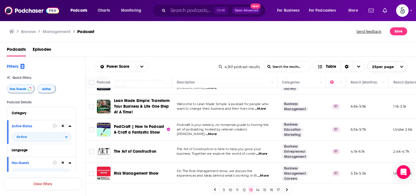
scroll to position [526, 0]
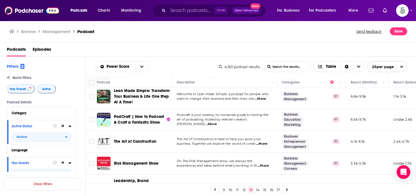
click at [258, 186] on link "14" at bounding box center [258, 189] width 6 height 7
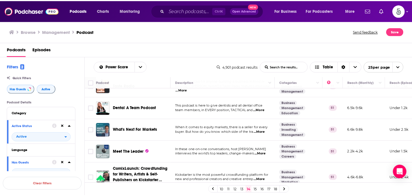
scroll to position [301, 0]
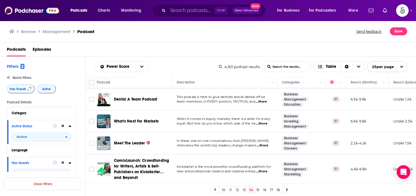
click at [263, 143] on span "...More" at bounding box center [262, 145] width 11 height 5
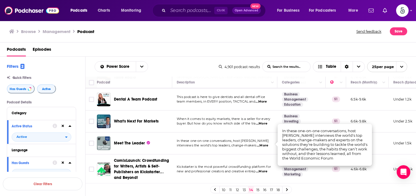
click at [263, 143] on span "...More" at bounding box center [262, 145] width 11 height 5
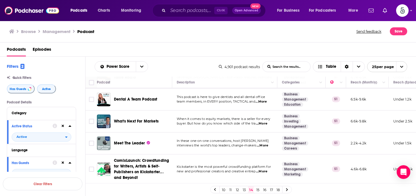
click at [264, 143] on span "...More" at bounding box center [262, 145] width 11 height 5
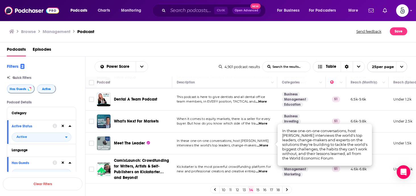
click at [264, 143] on span "...More" at bounding box center [262, 145] width 11 height 5
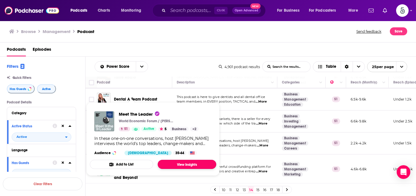
click at [181, 162] on link "View Insights" at bounding box center [187, 163] width 59 height 9
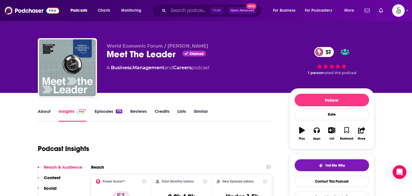
scroll to position [35, 0]
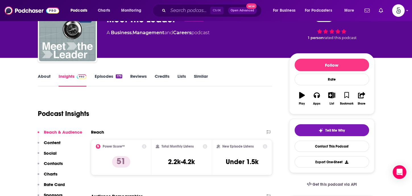
click at [58, 161] on p "Contacts" at bounding box center [53, 162] width 19 height 5
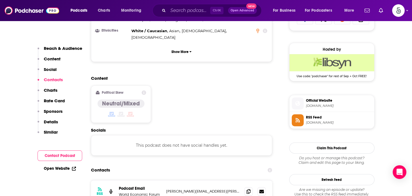
scroll to position [457, 0]
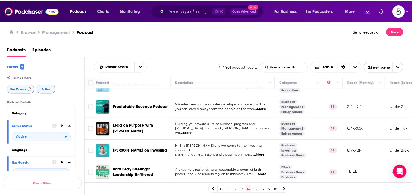
scroll to position [434, 0]
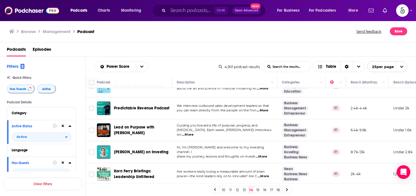
click at [194, 132] on span "...More" at bounding box center [187, 134] width 11 height 5
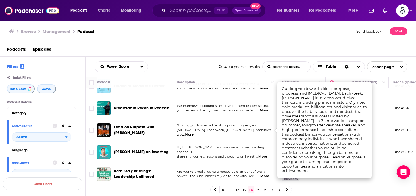
click at [194, 132] on span "...More" at bounding box center [187, 134] width 11 height 5
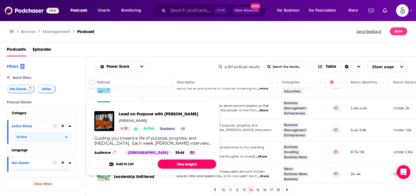
click at [181, 164] on link "View Insights" at bounding box center [187, 163] width 59 height 9
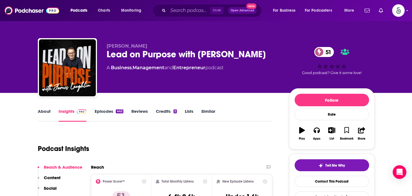
click at [68, 112] on link "Insights" at bounding box center [73, 114] width 28 height 13
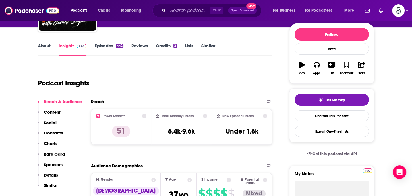
click at [49, 131] on p "Contacts" at bounding box center [53, 132] width 19 height 5
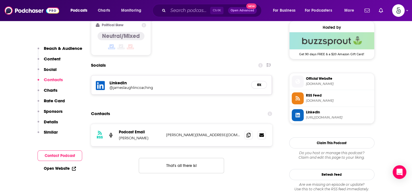
scroll to position [462, 0]
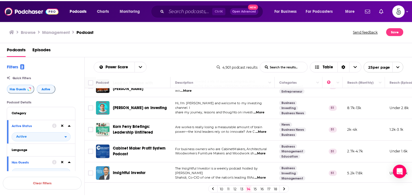
scroll to position [480, 0]
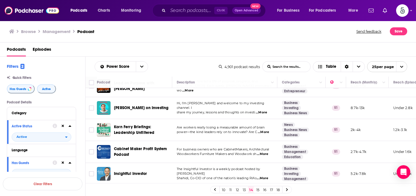
click at [266, 130] on span "...More" at bounding box center [263, 132] width 11 height 5
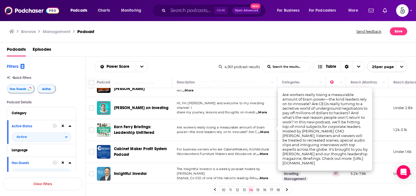
click at [266, 130] on span "...More" at bounding box center [263, 132] width 11 height 5
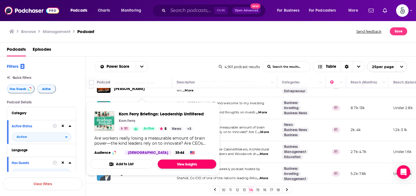
click at [177, 163] on link "View Insights" at bounding box center [187, 163] width 59 height 9
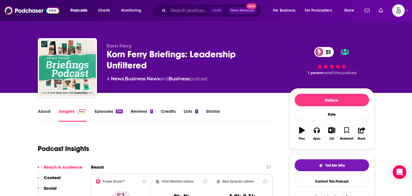
click at [45, 111] on link "About" at bounding box center [44, 114] width 13 height 13
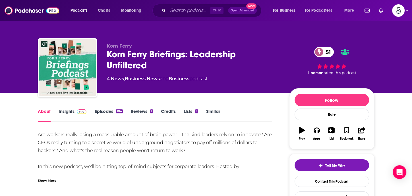
click at [49, 179] on div "Show More" at bounding box center [47, 179] width 18 height 5
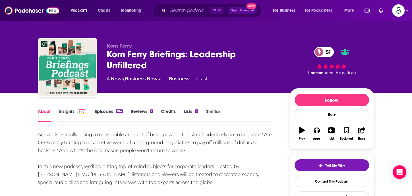
click at [105, 110] on link "Episodes 104" at bounding box center [108, 114] width 28 height 13
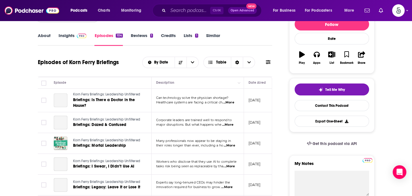
scroll to position [84, 0]
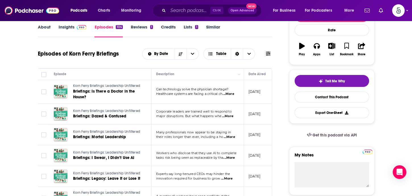
click at [229, 93] on span "...More" at bounding box center [228, 94] width 11 height 5
click at [230, 116] on span "...More" at bounding box center [227, 116] width 11 height 5
click at [232, 137] on span "...More" at bounding box center [229, 136] width 11 height 5
click at [230, 157] on span "...More" at bounding box center [228, 157] width 11 height 5
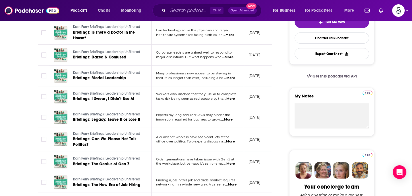
scroll to position [142, 0]
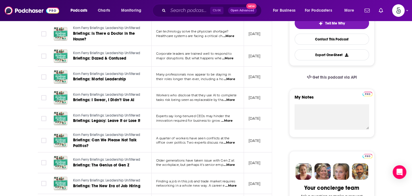
click at [231, 120] on span "...More" at bounding box center [226, 120] width 11 height 5
click at [231, 142] on span "...More" at bounding box center [228, 142] width 11 height 5
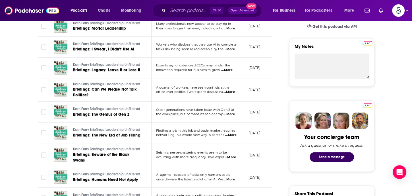
scroll to position [210, 0]
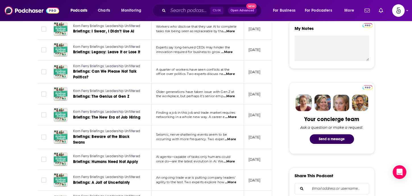
click at [230, 138] on span "...More" at bounding box center [230, 139] width 11 height 5
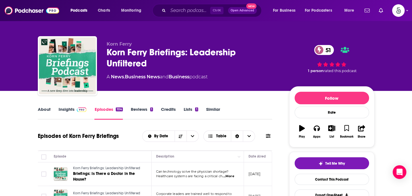
scroll to position [0, 0]
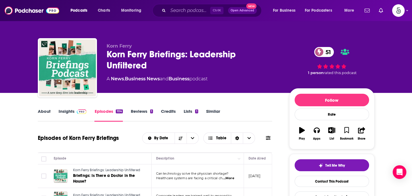
click at [64, 112] on link "Insights" at bounding box center [73, 114] width 28 height 13
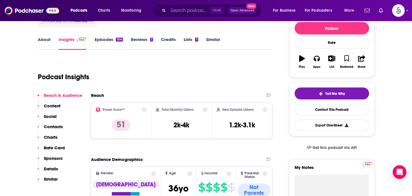
scroll to position [79, 0]
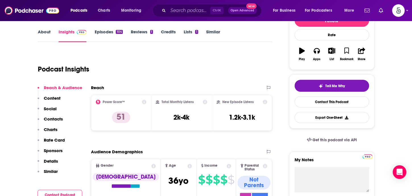
click at [54, 118] on p "Contacts" at bounding box center [53, 118] width 19 height 5
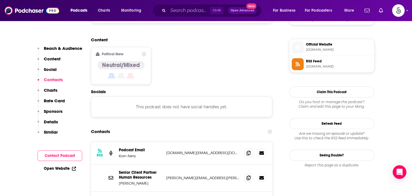
scroll to position [447, 0]
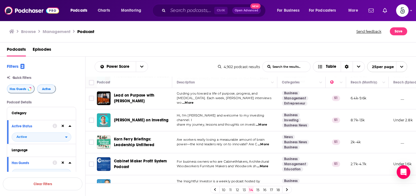
scroll to position [481, 0]
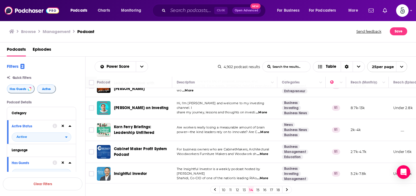
click at [258, 188] on link "15" at bounding box center [258, 189] width 6 height 7
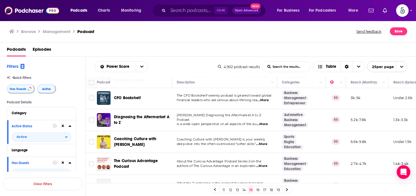
scroll to position [258, 0]
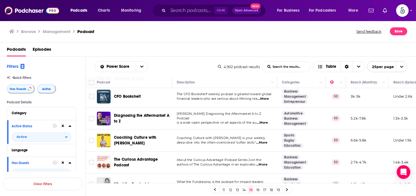
click at [264, 142] on span "...More" at bounding box center [261, 142] width 11 height 5
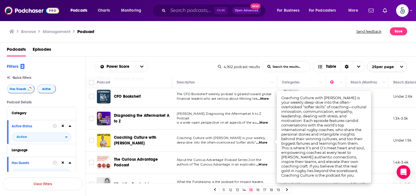
click at [265, 141] on span "...More" at bounding box center [261, 142] width 11 height 5
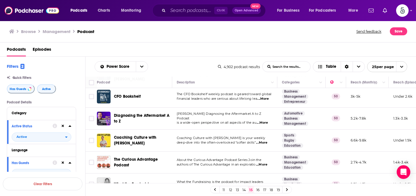
click at [266, 162] on span "...More" at bounding box center [261, 164] width 11 height 5
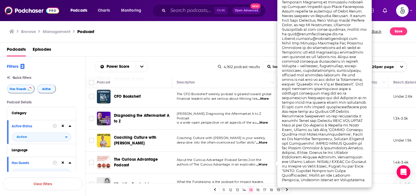
click at [266, 162] on span "...More" at bounding box center [261, 164] width 11 height 5
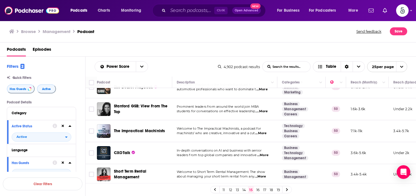
scroll to position [466, 0]
click at [257, 188] on link "16" at bounding box center [258, 189] width 6 height 7
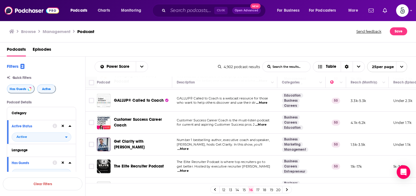
scroll to position [89, 0]
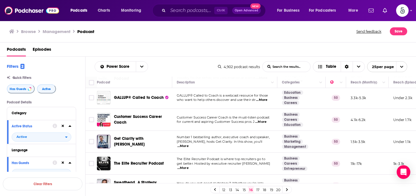
click at [189, 144] on span "...More" at bounding box center [182, 146] width 11 height 5
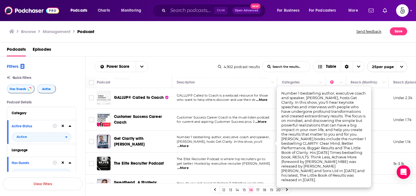
click at [189, 144] on span "...More" at bounding box center [182, 146] width 11 height 5
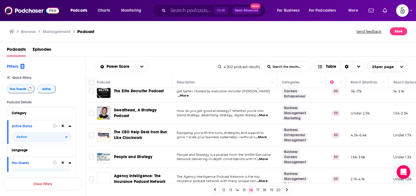
scroll to position [164, 0]
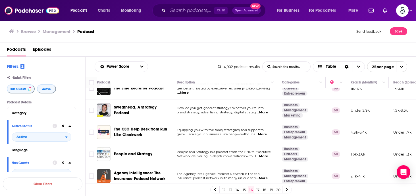
click at [265, 135] on span "...More" at bounding box center [261, 134] width 11 height 5
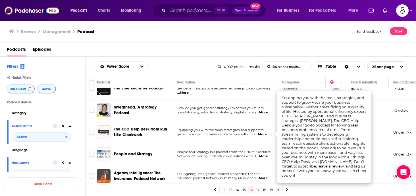
click at [265, 135] on span "...More" at bounding box center [261, 134] width 11 height 5
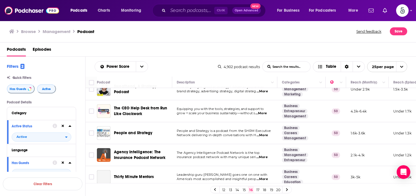
scroll to position [186, 0]
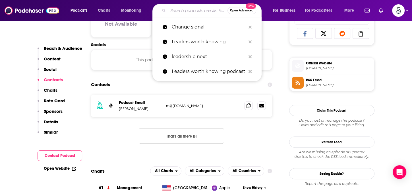
click at [188, 13] on input "Search podcasts, credits, & more..." at bounding box center [197, 10] width 59 height 9
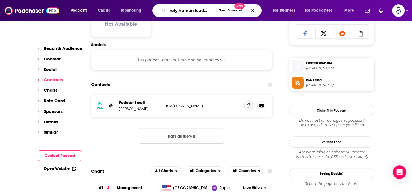
type input "Truly human leadership"
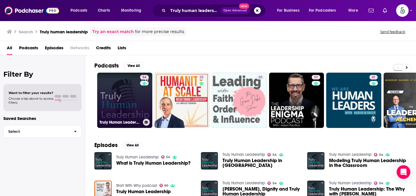
click at [104, 101] on link "54 Truly Human Leadership" at bounding box center [124, 99] width 55 height 55
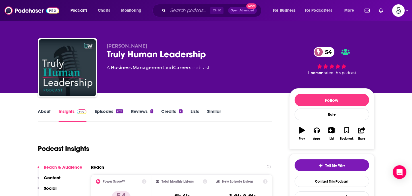
click at [105, 110] on link "Episodes 209" at bounding box center [108, 114] width 28 height 13
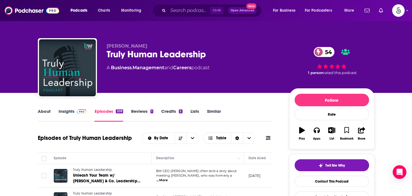
click at [44, 111] on link "About" at bounding box center [44, 114] width 13 height 13
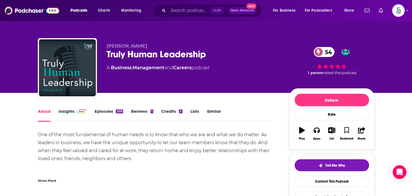
click at [52, 179] on div "Show More" at bounding box center [47, 179] width 18 height 5
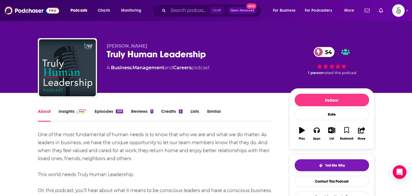
click at [107, 112] on link "Episodes 209" at bounding box center [108, 114] width 28 height 13
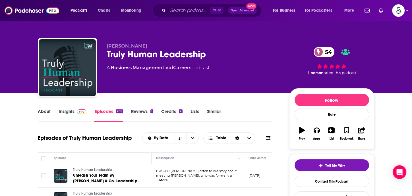
click at [70, 111] on link "Insights" at bounding box center [73, 114] width 28 height 13
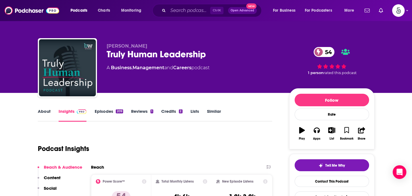
scroll to position [98, 0]
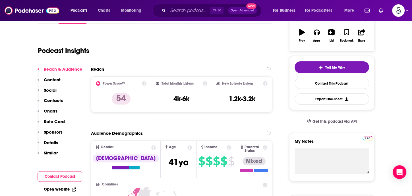
click at [49, 100] on p "Contacts" at bounding box center [53, 100] width 19 height 5
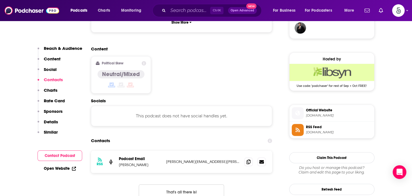
scroll to position [457, 0]
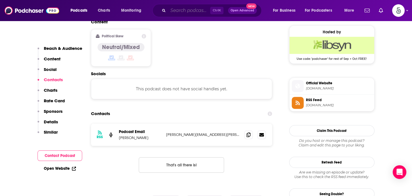
click at [189, 11] on input "Search podcasts, credits, & more..." at bounding box center [189, 10] width 42 height 9
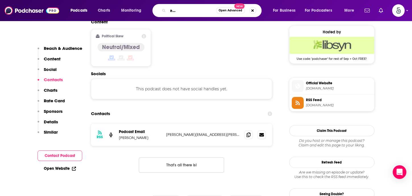
type input "Scaling up business with [PERSON_NAME]"
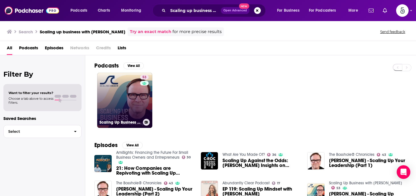
click at [128, 105] on link "53 Scaling Up Business with [PERSON_NAME]" at bounding box center [124, 99] width 55 height 55
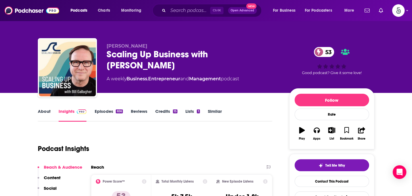
click at [106, 111] on link "Episodes 656" at bounding box center [108, 114] width 28 height 13
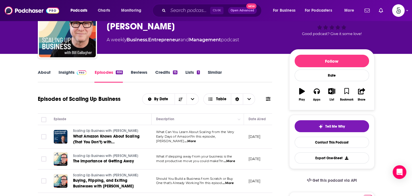
scroll to position [32, 0]
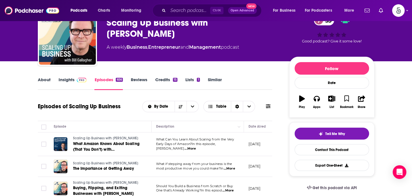
click at [68, 80] on link "Insights" at bounding box center [73, 83] width 28 height 13
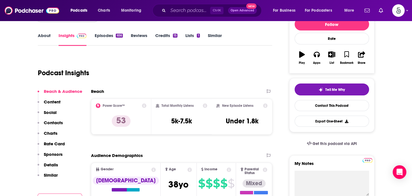
scroll to position [83, 0]
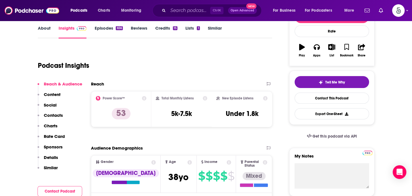
click at [55, 113] on p "Contacts" at bounding box center [53, 114] width 19 height 5
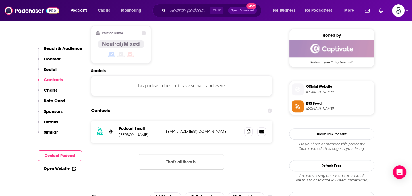
scroll to position [457, 0]
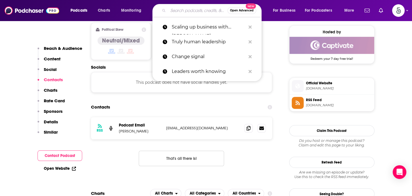
click at [193, 12] on input "Search podcasts, credits, & more..." at bounding box center [197, 10] width 59 height 9
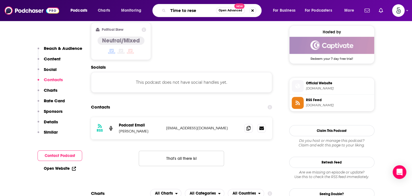
type input "Time to reset"
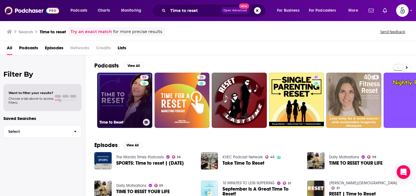
click at [121, 98] on link "52 Time to Reset" at bounding box center [124, 99] width 55 height 55
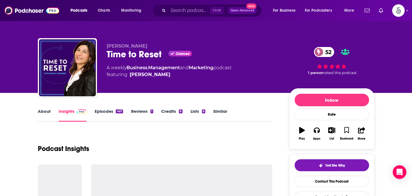
click at [109, 111] on link "Episodes 467" at bounding box center [108, 114] width 28 height 13
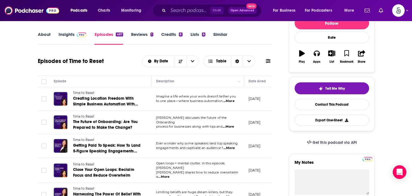
scroll to position [91, 0]
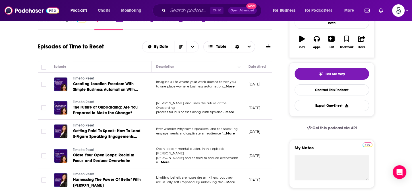
click at [230, 86] on span "...More" at bounding box center [228, 86] width 11 height 5
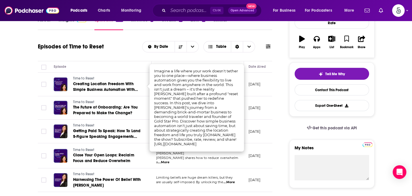
click at [146, 83] on td "Time to Reset Creating Location Freedom With Simple Business Automation With [P…" at bounding box center [100, 84] width 102 height 24
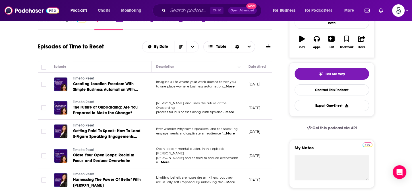
click at [228, 110] on span "...More" at bounding box center [228, 112] width 11 height 5
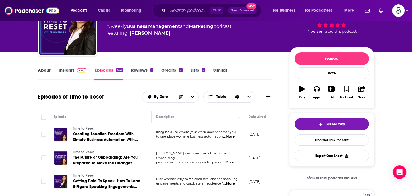
scroll to position [0, 0]
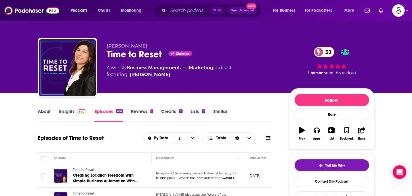
click at [67, 110] on link "Insights" at bounding box center [73, 114] width 28 height 13
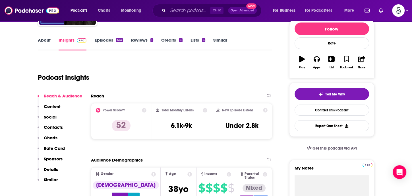
scroll to position [78, 0]
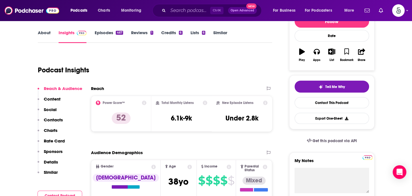
click at [58, 118] on p "Contacts" at bounding box center [53, 119] width 19 height 5
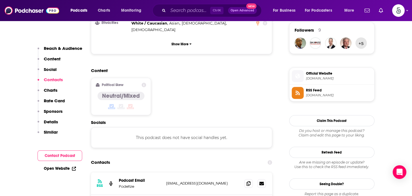
scroll to position [457, 0]
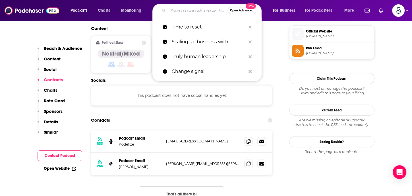
click at [192, 11] on input "Search podcasts, credits, & more..." at bounding box center [197, 10] width 59 height 9
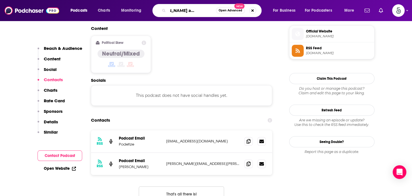
type input "[PERSON_NAME] all about business"
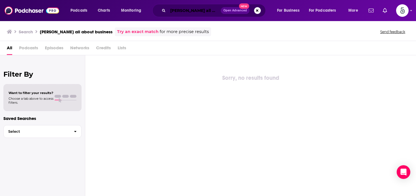
click at [195, 11] on input "[PERSON_NAME] all about business" at bounding box center [194, 10] width 53 height 9
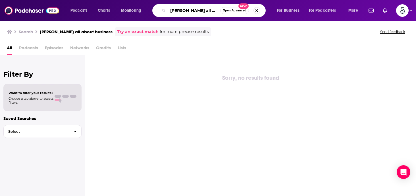
click at [195, 11] on input "[PERSON_NAME] all about business" at bounding box center [194, 10] width 52 height 9
click at [194, 11] on input "[PERSON_NAME] all about business" at bounding box center [194, 10] width 52 height 9
type input "[PERSON_NAME]: all about business"
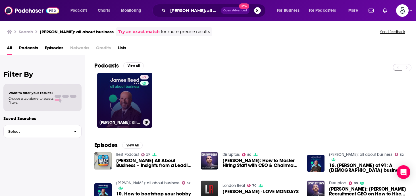
click at [139, 90] on link "52 [PERSON_NAME]: all about business" at bounding box center [124, 99] width 55 height 55
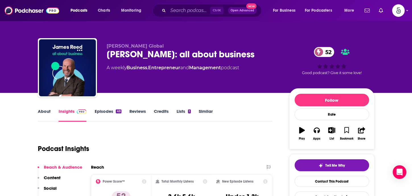
click at [106, 111] on link "Episodes 49" at bounding box center [107, 114] width 27 height 13
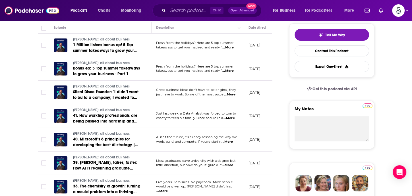
scroll to position [145, 0]
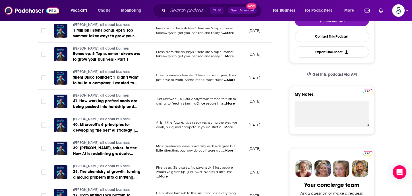
click at [230, 127] on span "...More" at bounding box center [226, 127] width 11 height 5
click at [229, 103] on span "...More" at bounding box center [228, 103] width 11 height 5
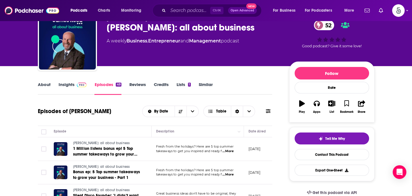
scroll to position [0, 0]
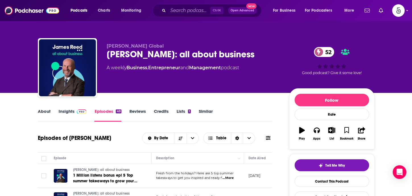
click at [70, 111] on link "Insights" at bounding box center [73, 114] width 28 height 13
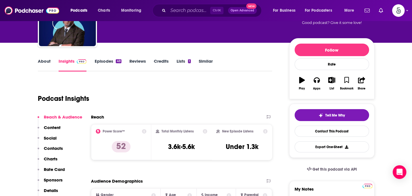
scroll to position [61, 0]
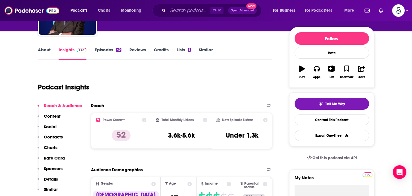
click at [53, 136] on p "Contacts" at bounding box center [53, 136] width 19 height 5
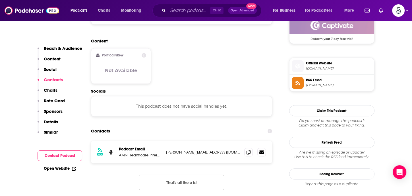
scroll to position [449, 0]
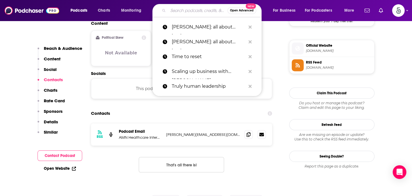
click at [172, 11] on input "Search podcasts, credits, & more..." at bounding box center [197, 10] width 59 height 9
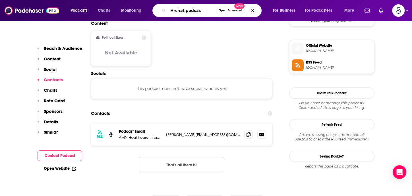
type input "Hrchat podcast"
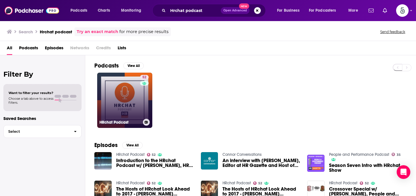
click at [117, 86] on link "52 HRchat Podcast" at bounding box center [124, 99] width 55 height 55
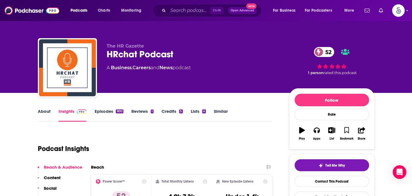
click at [107, 111] on link "Episodes 900" at bounding box center [108, 114] width 29 height 13
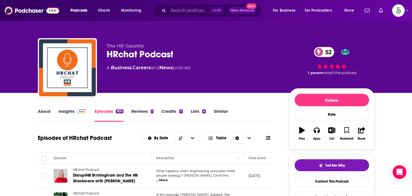
click at [43, 109] on link "About" at bounding box center [44, 114] width 13 height 13
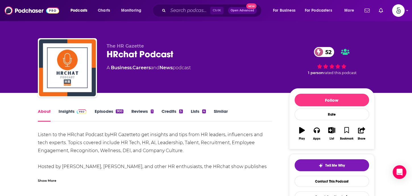
click at [64, 112] on link "Insights" at bounding box center [73, 114] width 28 height 13
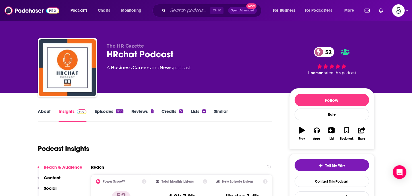
scroll to position [96, 0]
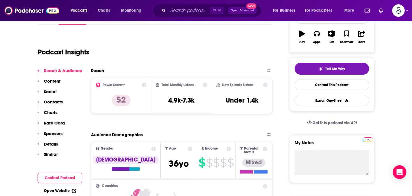
click at [56, 101] on p "Contacts" at bounding box center [53, 101] width 19 height 5
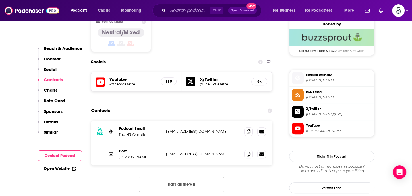
scroll to position [468, 0]
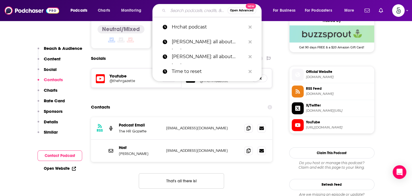
click at [191, 10] on input "Search podcasts, credits, & more..." at bounding box center [197, 10] width 59 height 9
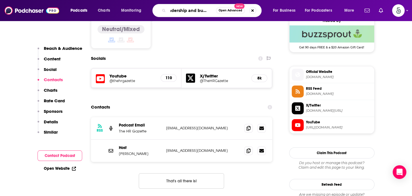
type input "leadership and business"
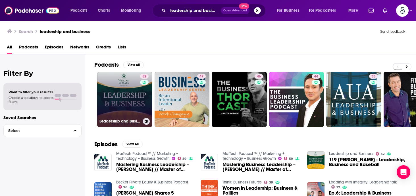
click at [128, 96] on link "52 Leadership and Business" at bounding box center [124, 99] width 55 height 55
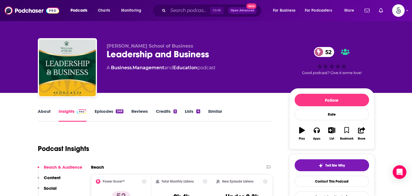
click at [107, 110] on link "Episodes 248" at bounding box center [108, 114] width 29 height 13
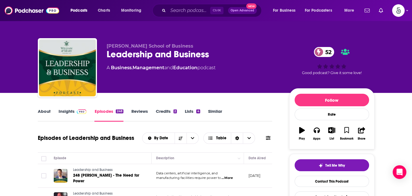
click at [44, 110] on link "About" at bounding box center [44, 114] width 13 height 13
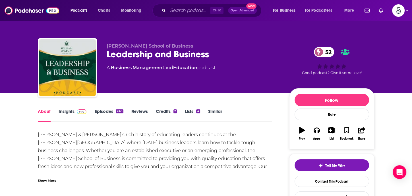
click at [66, 112] on link "Insights" at bounding box center [73, 114] width 28 height 13
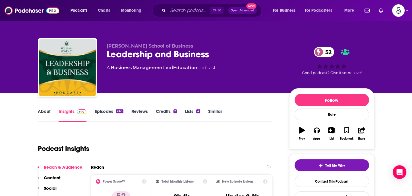
scroll to position [101, 0]
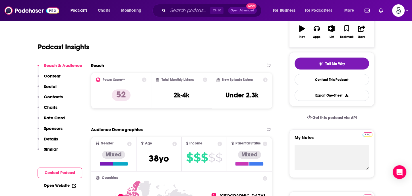
click at [58, 95] on p "Contacts" at bounding box center [53, 96] width 19 height 5
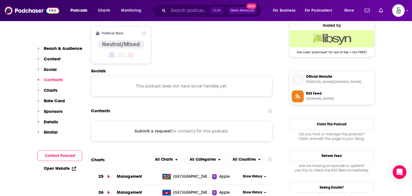
scroll to position [464, 0]
